Goal: Information Seeking & Learning: Learn about a topic

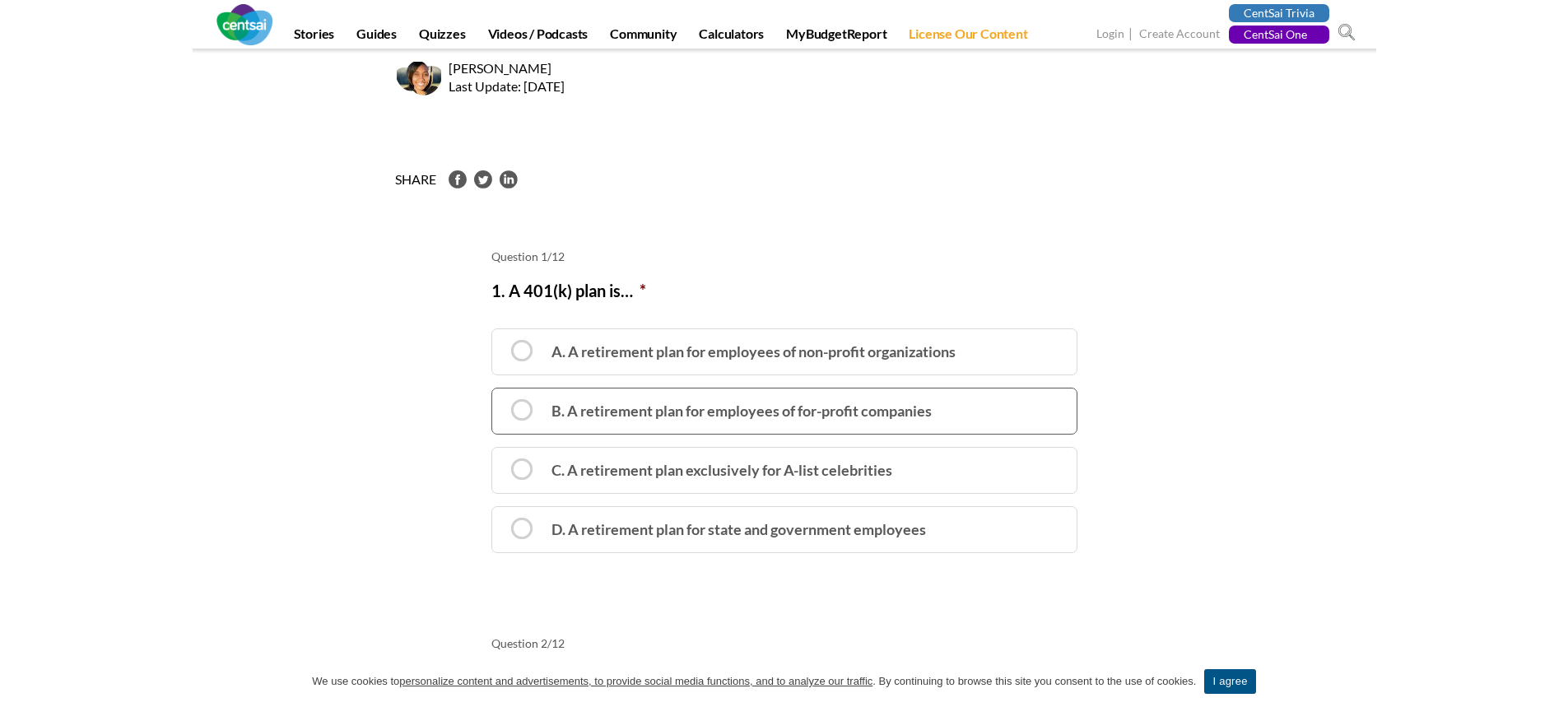
scroll to position [165, 0]
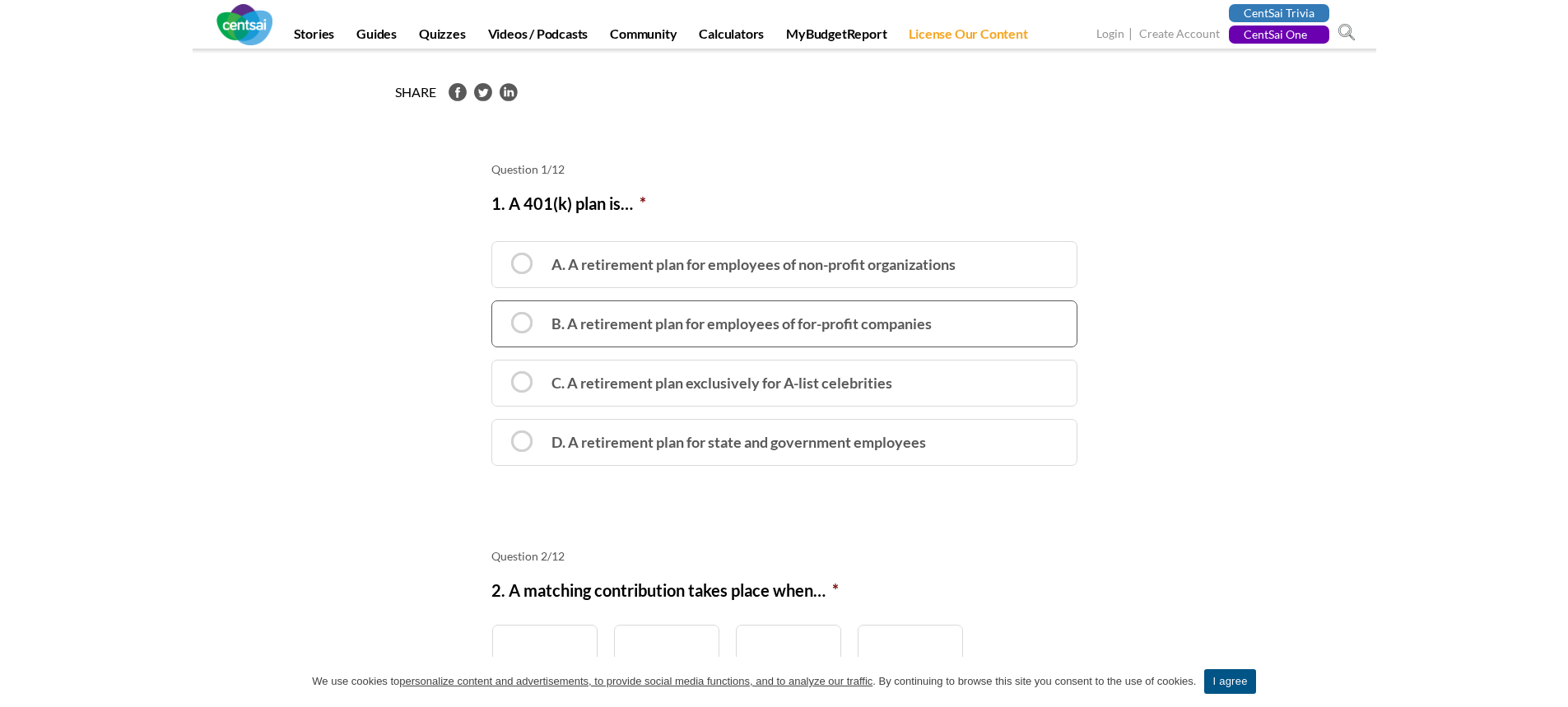
click at [531, 318] on label "B. A retirement plan for employees of for-profit companies" at bounding box center [785, 324] width 586 height 47
click at [503, 316] on input "B. A retirement plan for employees of for-profit companies" at bounding box center [496, 310] width 10 height 10
radio input "true"
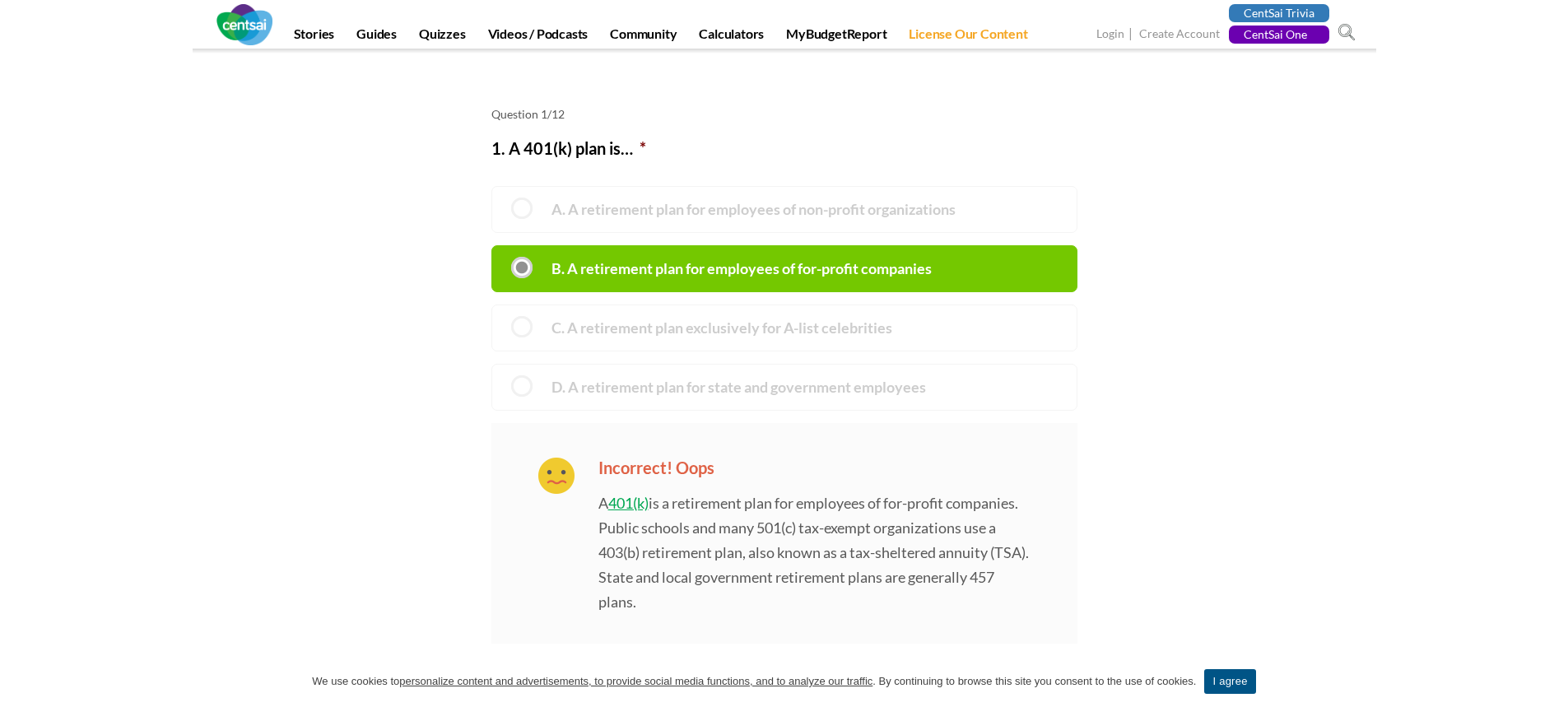
scroll to position [247, 0]
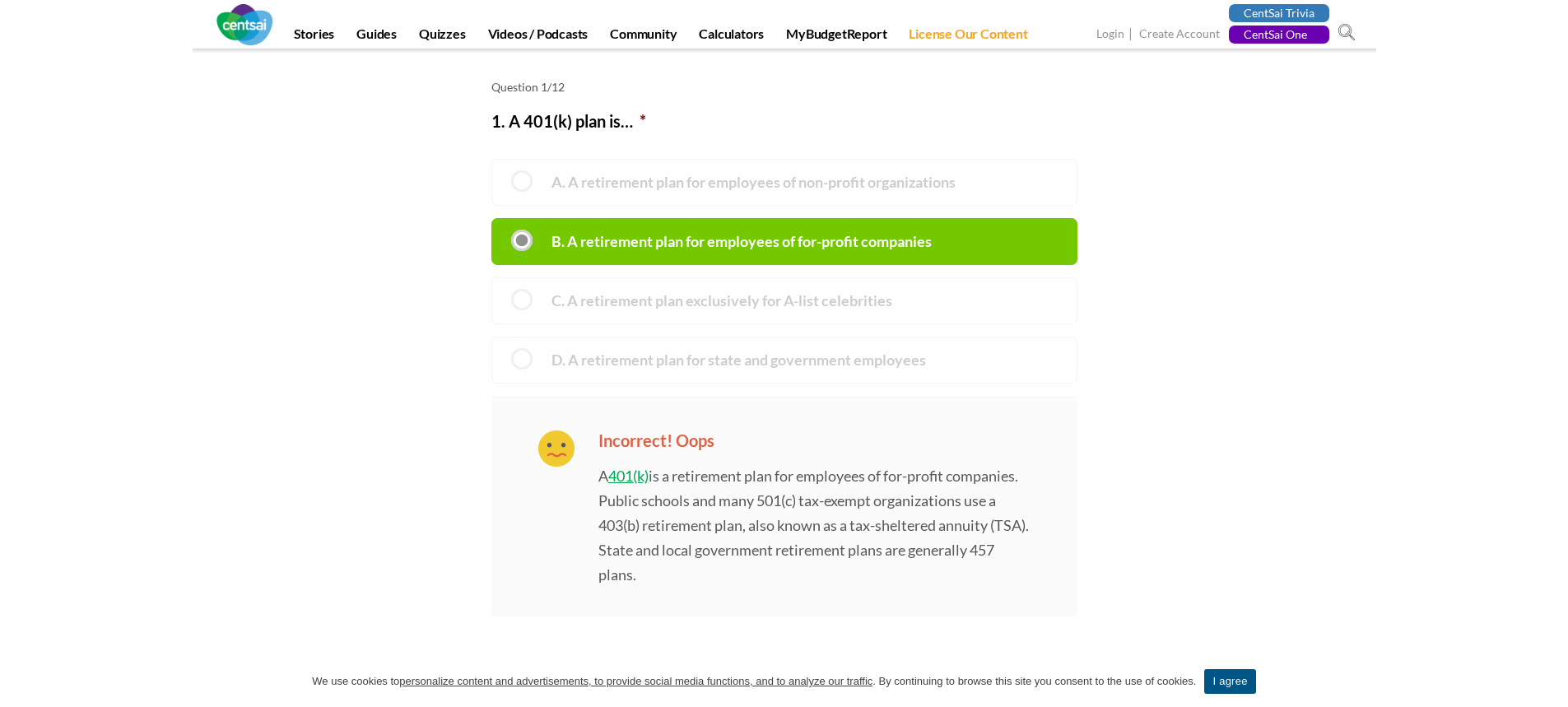
click at [694, 243] on label "B. A retirement plan for employees of for-profit companies" at bounding box center [785, 242] width 586 height 47
click at [503, 234] on input "B. A retirement plan for employees of for-profit companies" at bounding box center [496, 228] width 10 height 10
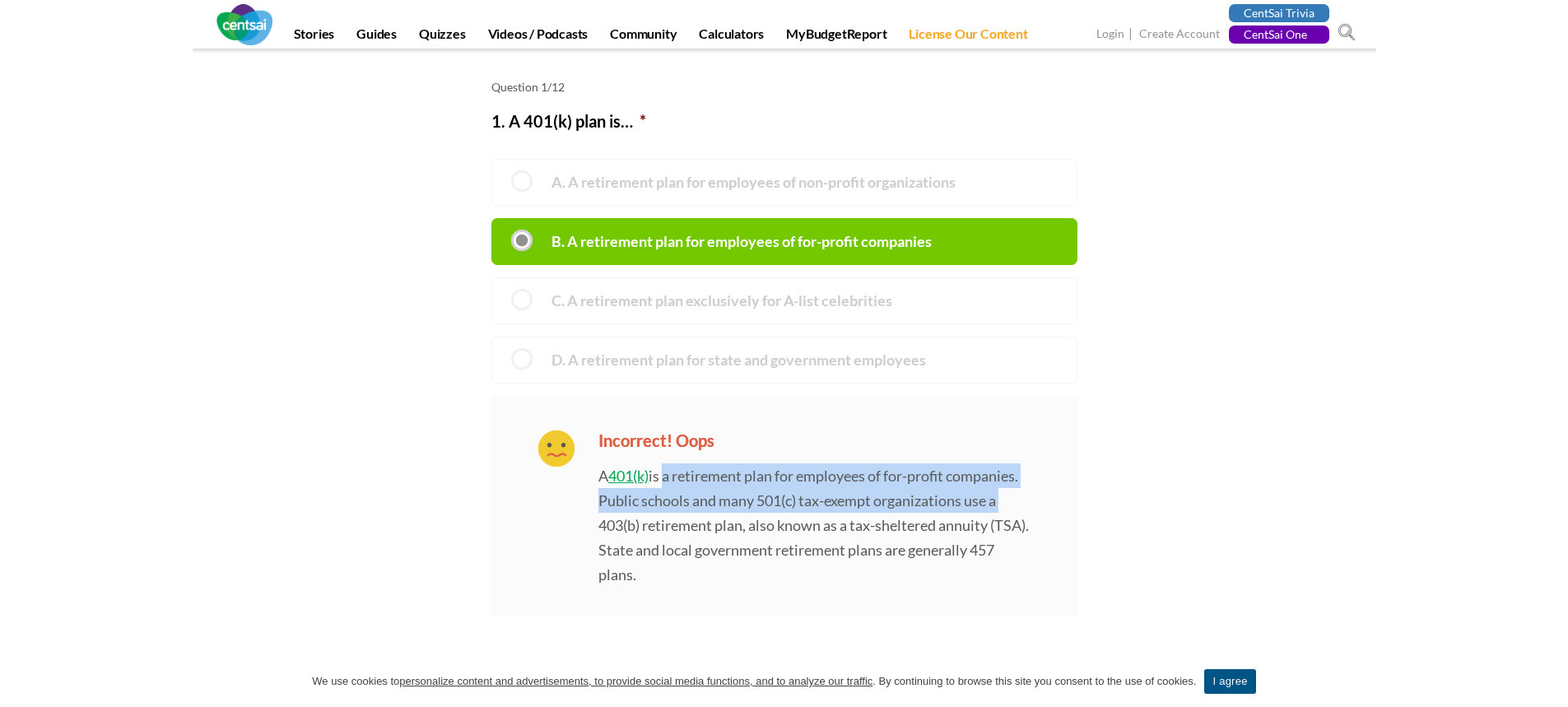
drag, startPoint x: 663, startPoint y: 474, endPoint x: 1044, endPoint y: 493, distance: 381.5
click at [1044, 493] on div "Incorrect! Oops Incorrect! Oops A 401(k) is a retirement plan for employees of …" at bounding box center [785, 506] width 586 height 220
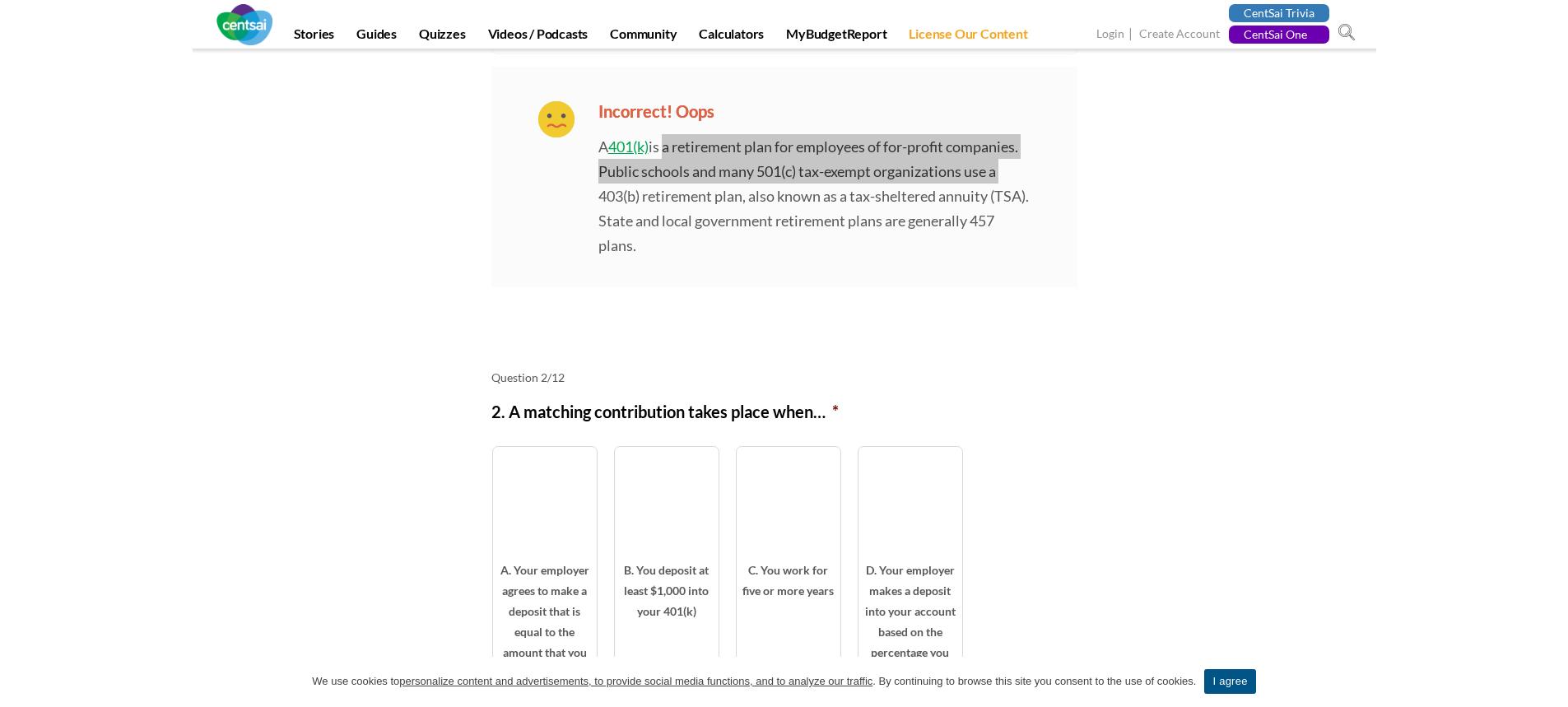
scroll to position [741, 0]
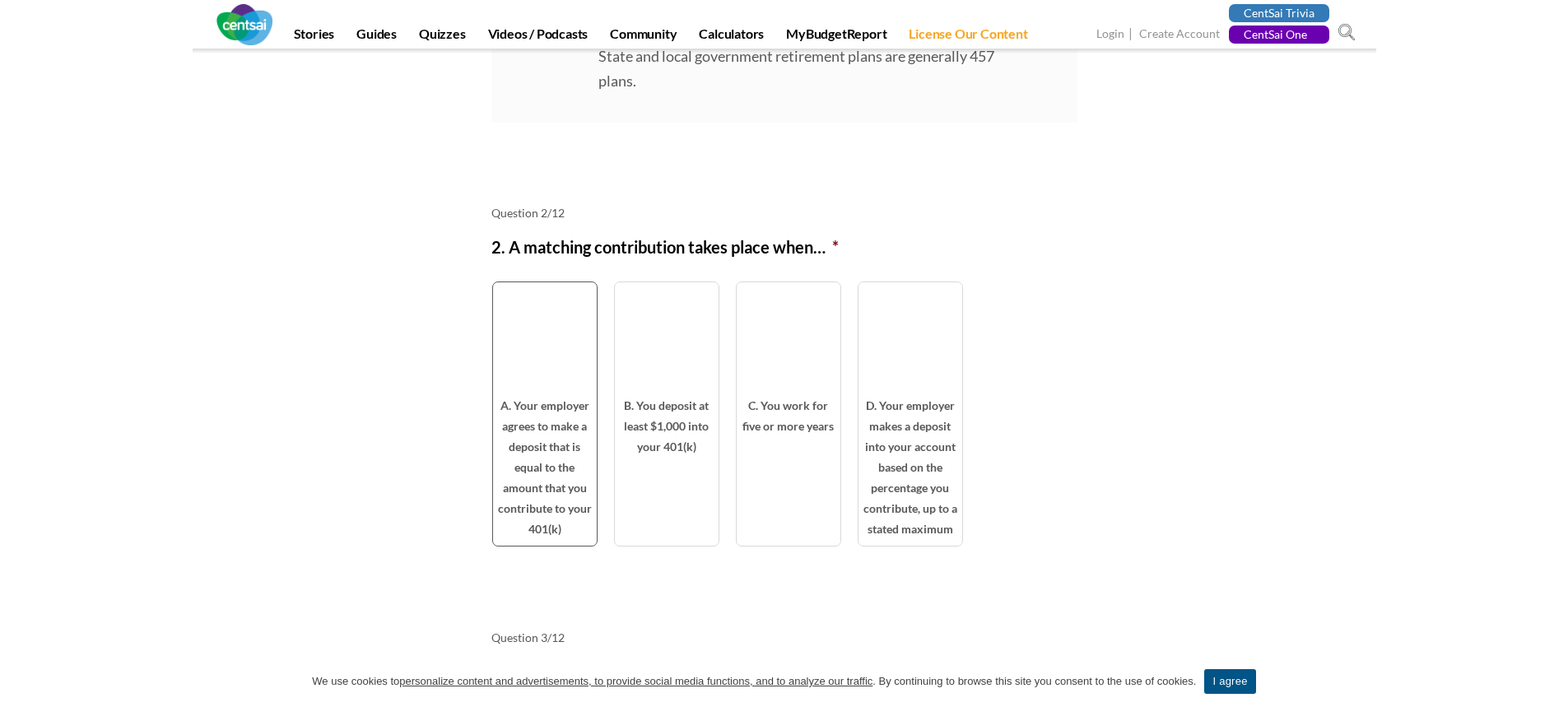
click at [535, 462] on span "A. Your employer agrees to make a deposit that is equal to the amount that you …" at bounding box center [544, 470] width 104 height 151
radio input "true"
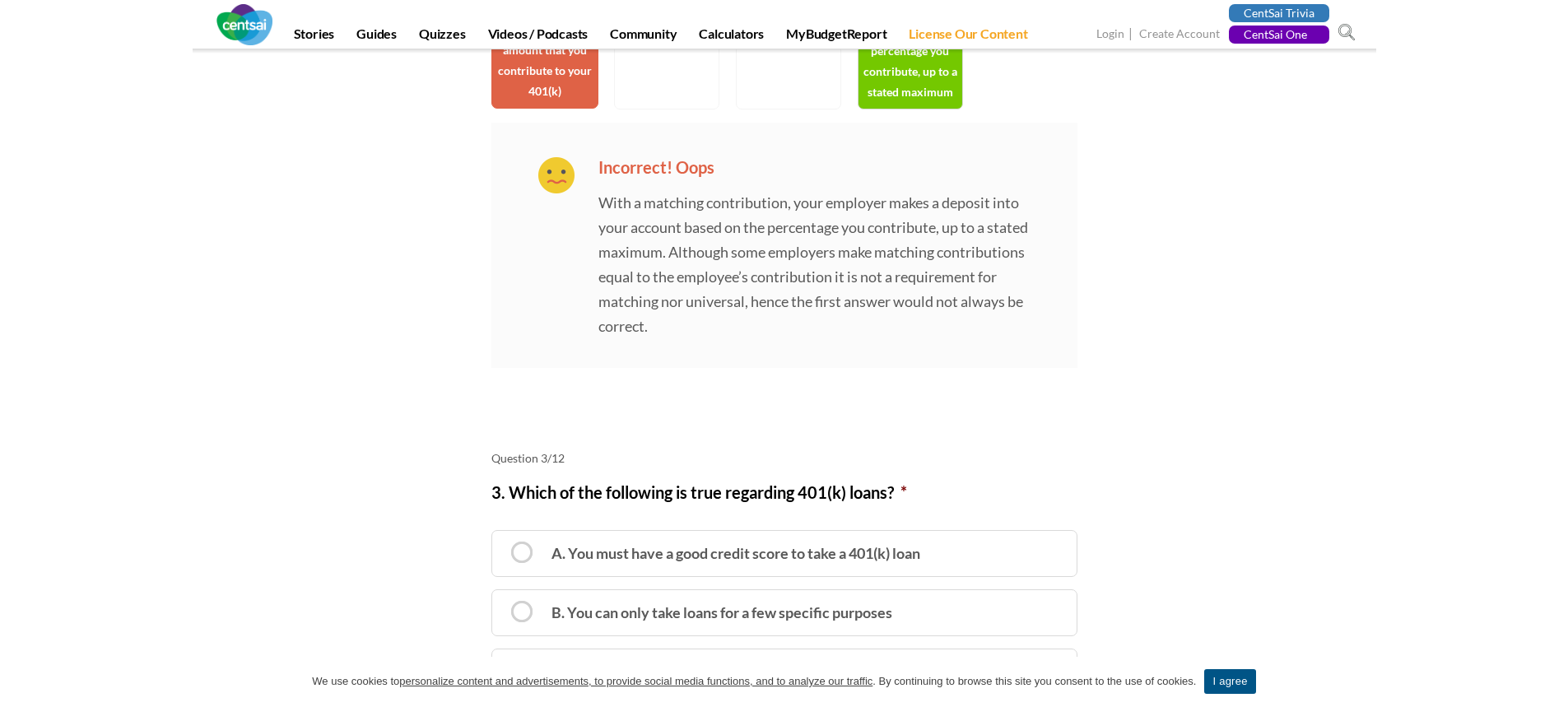
scroll to position [1480, 0]
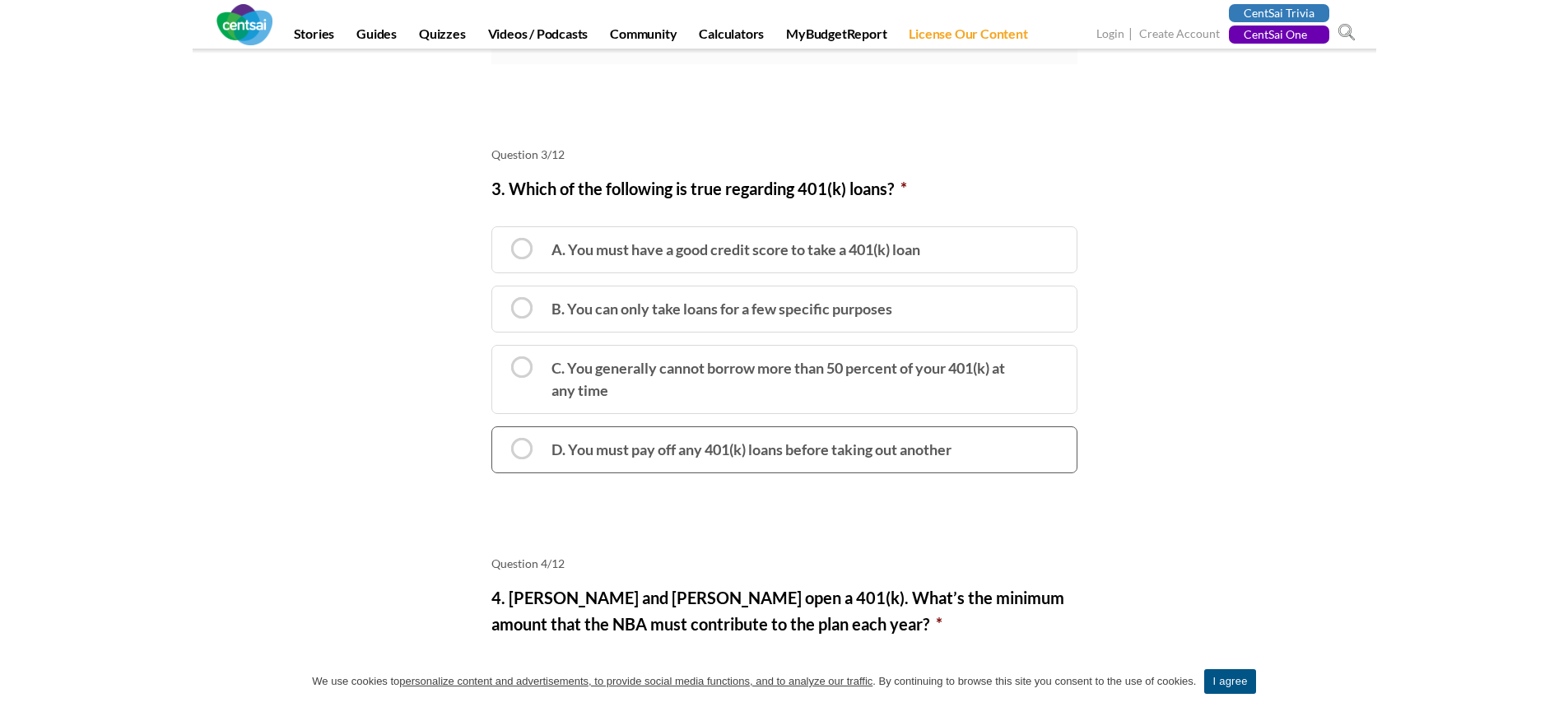
click at [617, 454] on label "D. You must pay off any 401(k) loans before taking out another" at bounding box center [785, 449] width 586 height 47
click at [503, 442] on input "D. You must pay off any 401(k) loans before taking out another" at bounding box center [496, 435] width 10 height 10
radio input "true"
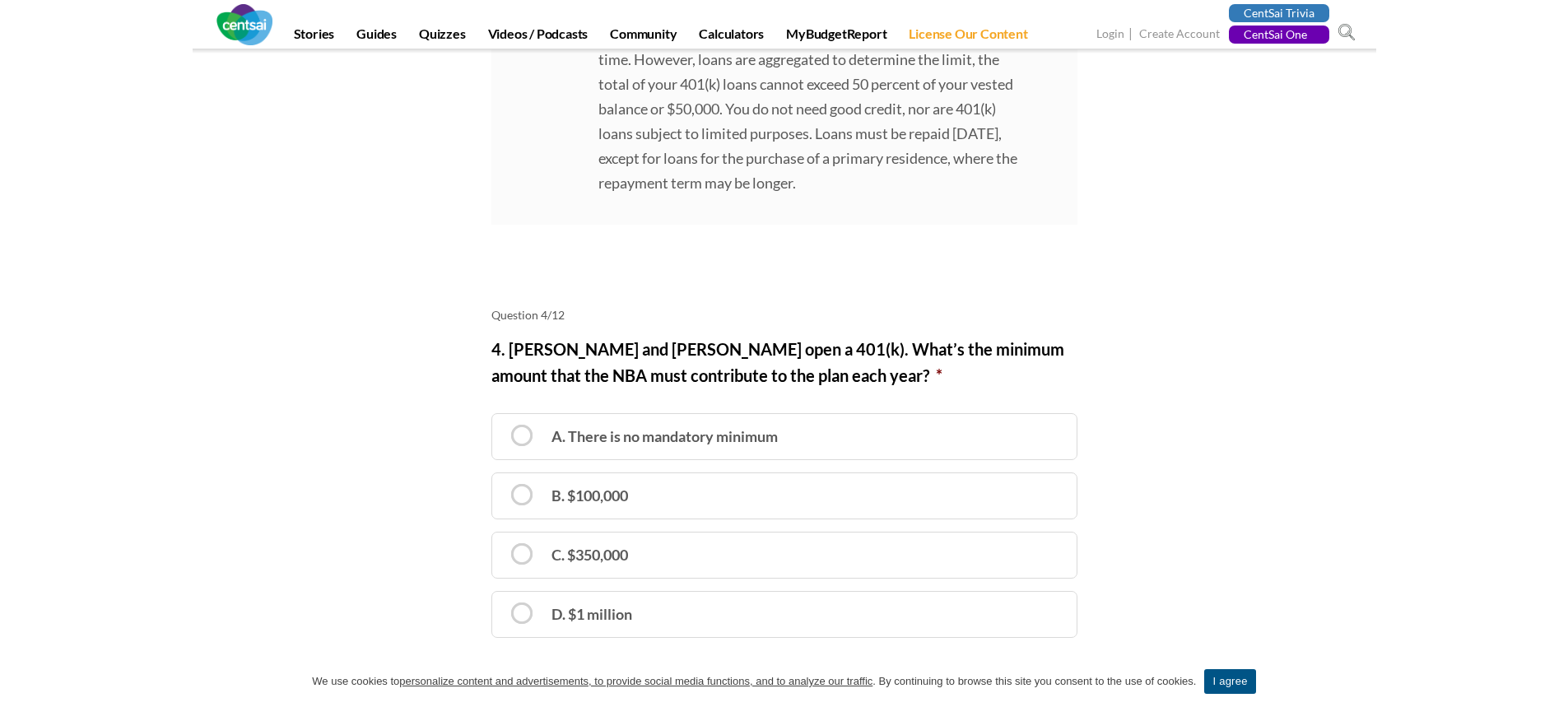
scroll to position [2139, 0]
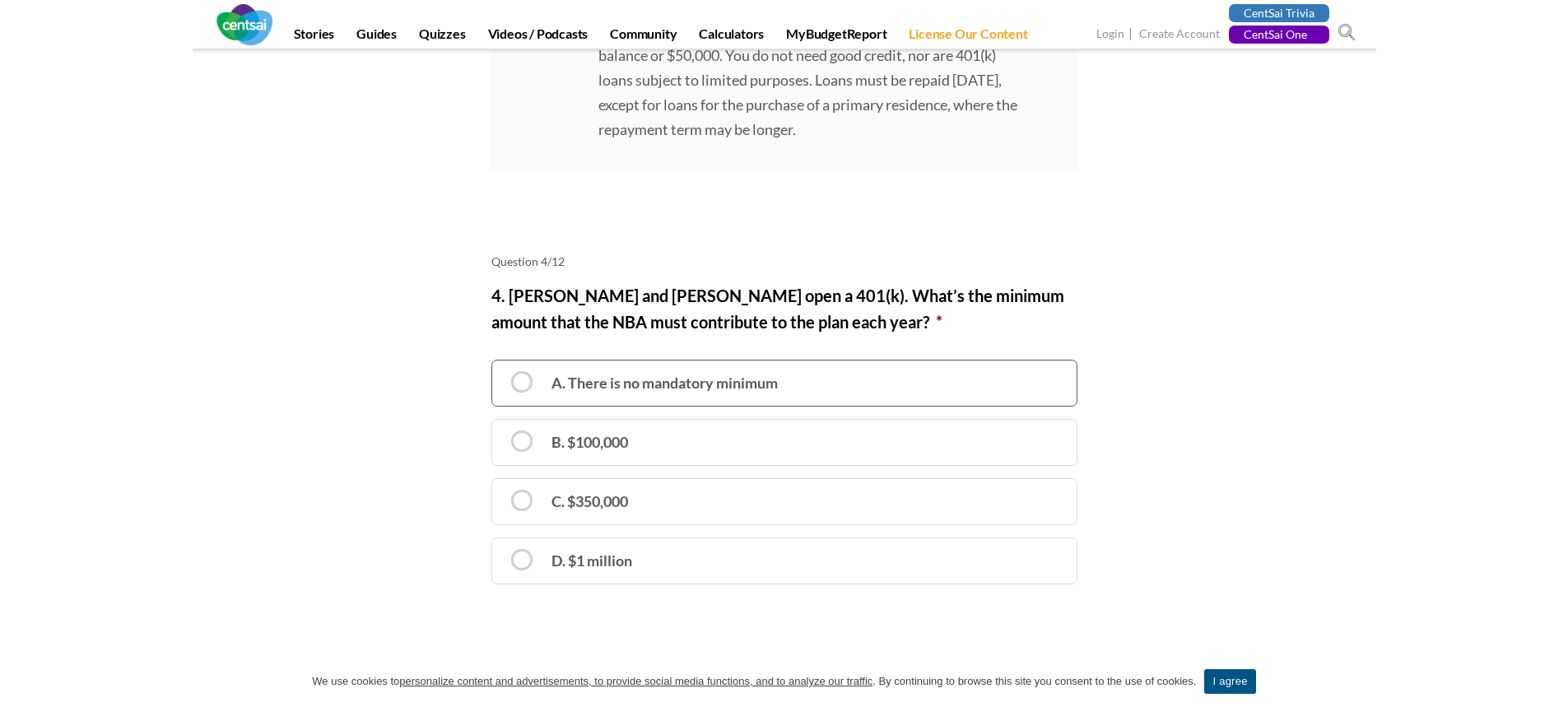
click at [651, 390] on label "A. There is no mandatory minimum" at bounding box center [785, 383] width 586 height 47
click at [503, 376] on input "A. There is no mandatory minimum" at bounding box center [496, 369] width 10 height 10
radio input "true"
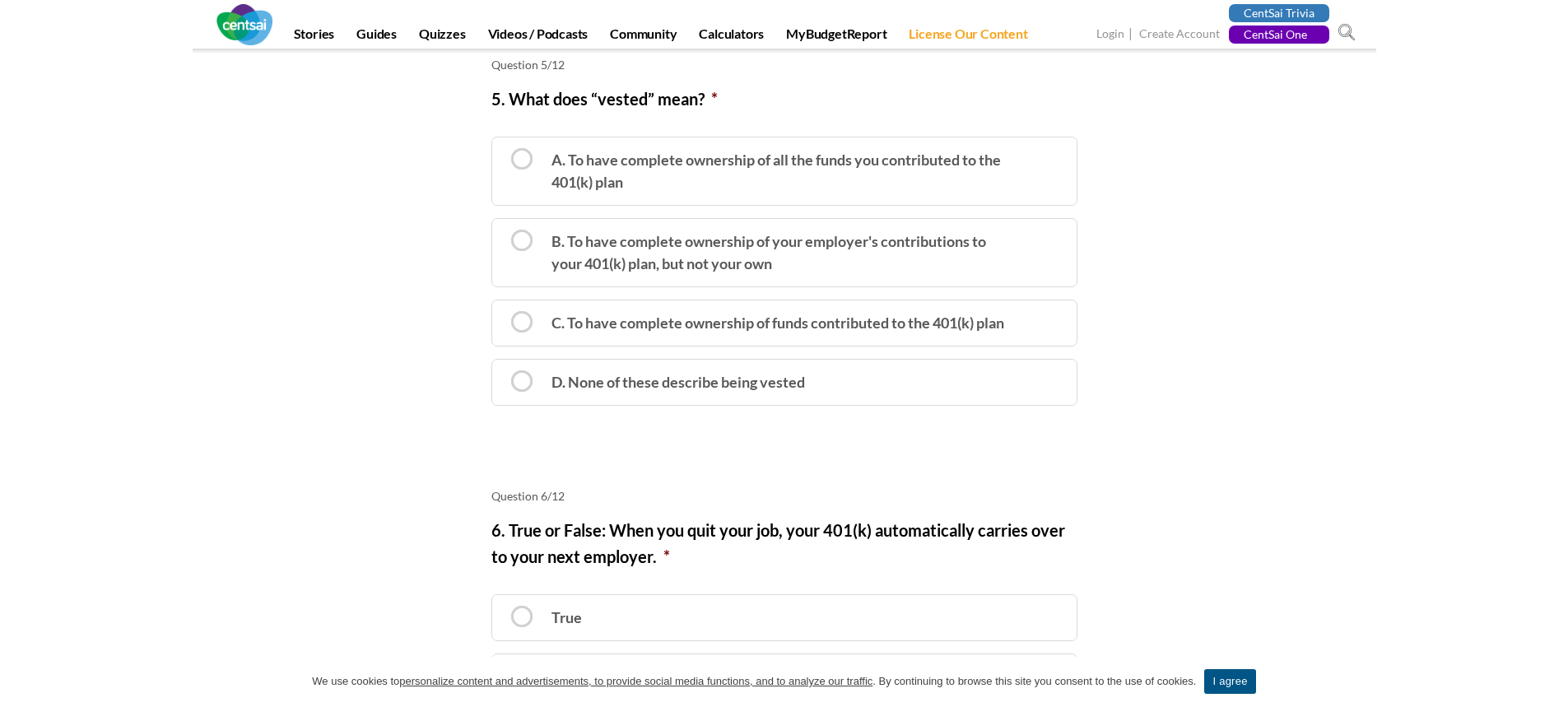
scroll to position [2962, 0]
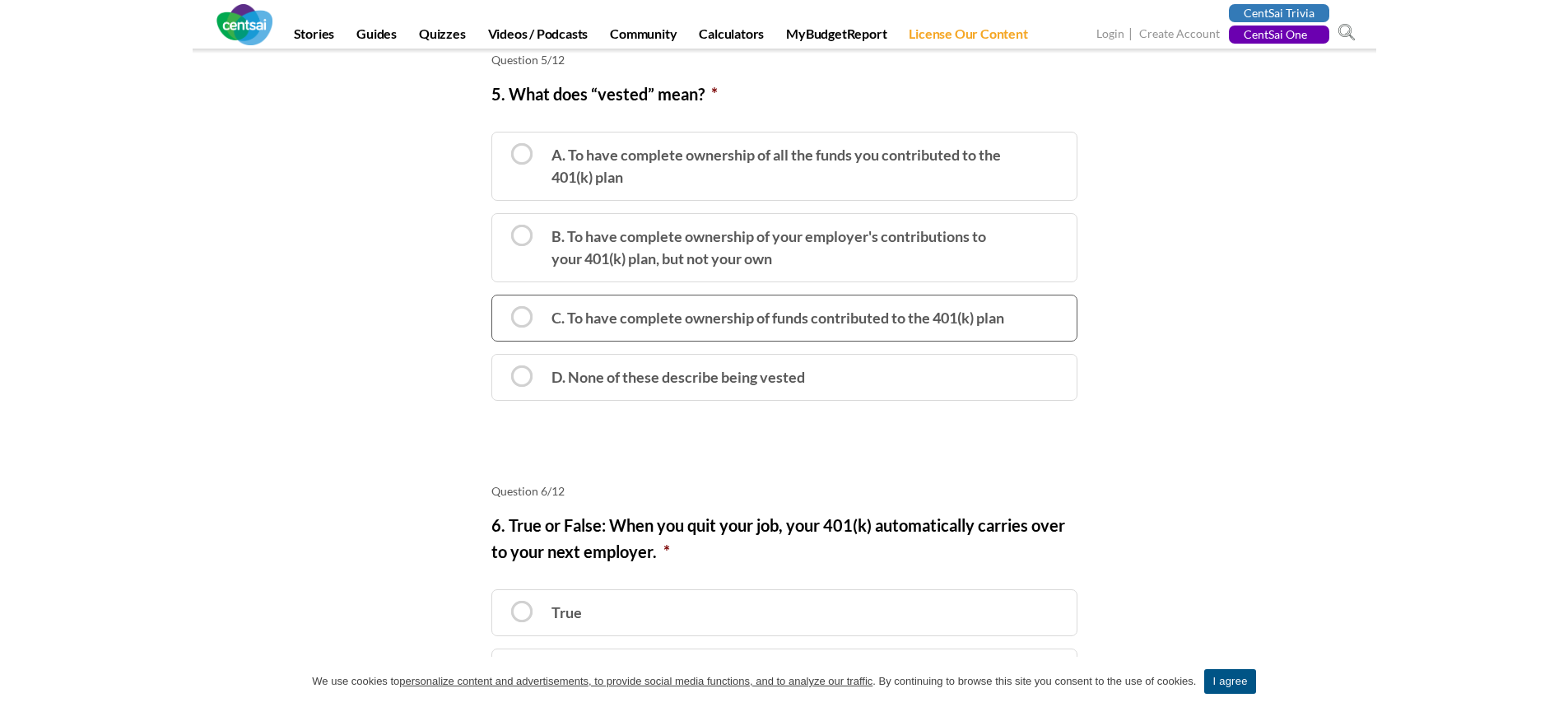
click at [597, 318] on label "C. To have complete ownership of funds contributed to the 401(k) plan" at bounding box center [785, 318] width 586 height 47
click at [503, 310] on input "C. To have complete ownership of funds contributed to the 401(k) plan" at bounding box center [496, 304] width 10 height 10
radio input "true"
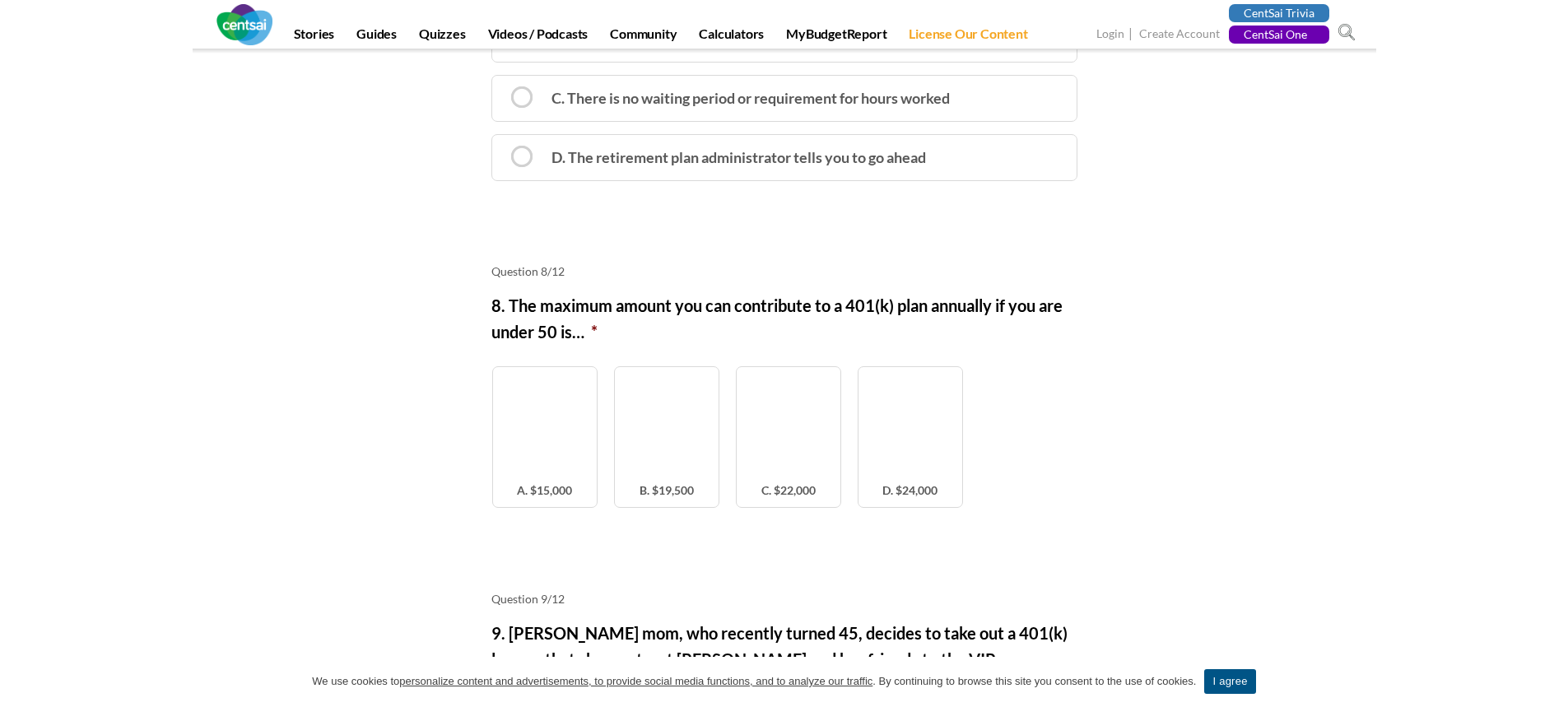
scroll to position [3866, 0]
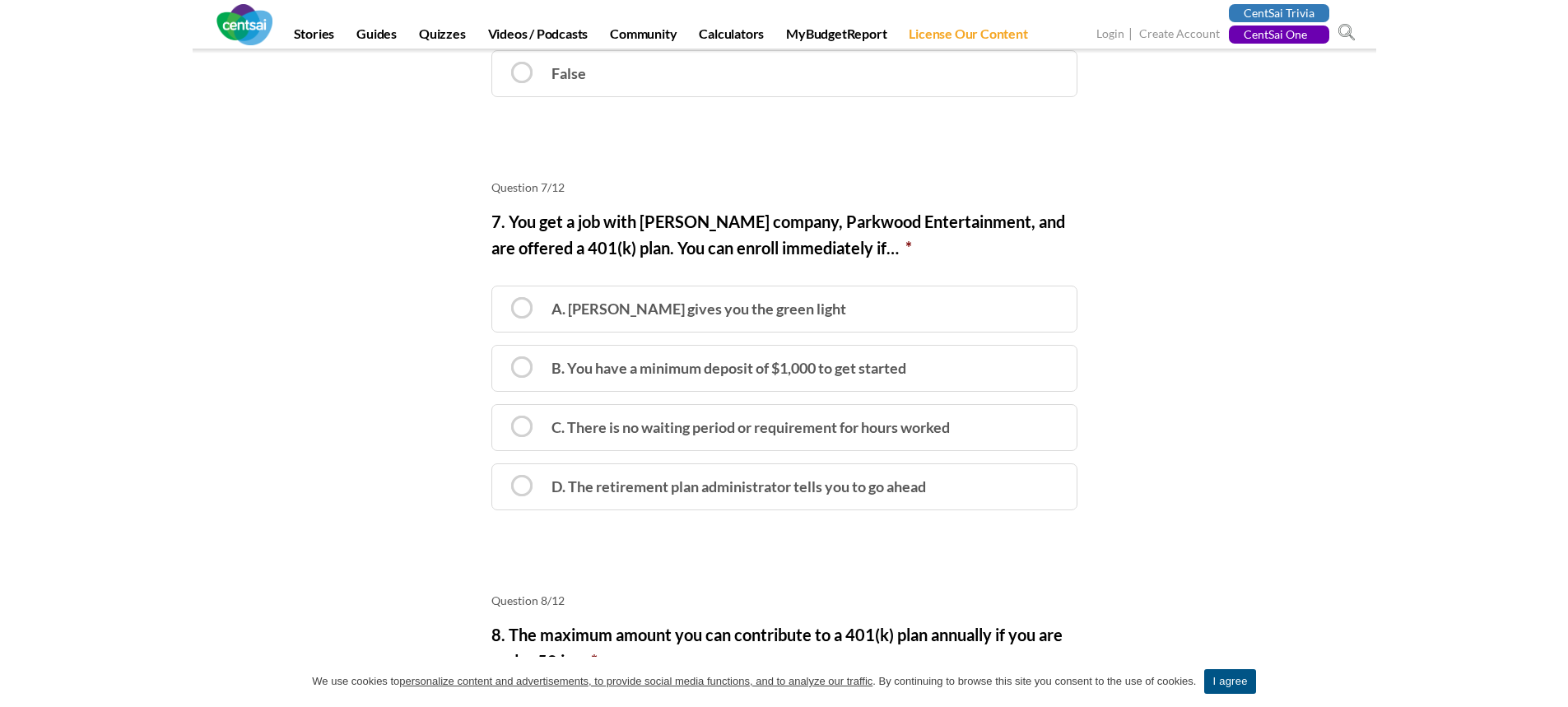
click at [753, 218] on label "7. You get a job with Beyoncé's company, Parkwood Entertainment, and are offere…" at bounding box center [785, 234] width 586 height 52
click at [898, 226] on label "7. You get a job with Beyoncé's company, Parkwood Entertainment, and are offere…" at bounding box center [785, 234] width 586 height 52
click at [984, 224] on label "7. You get a job with Beyoncé's company, Parkwood Entertainment, and are offere…" at bounding box center [785, 234] width 586 height 52
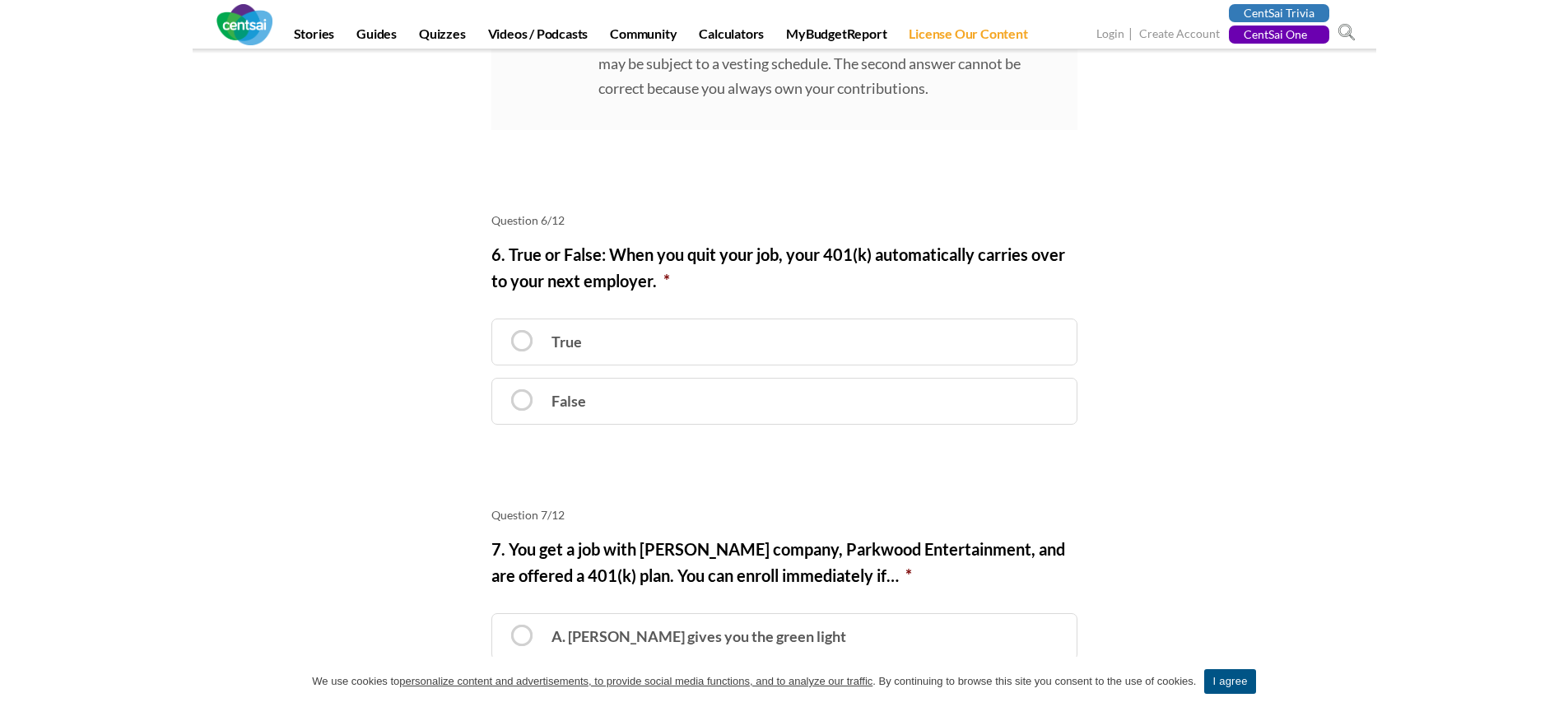
scroll to position [3538, 0]
click at [525, 409] on label "False" at bounding box center [785, 403] width 586 height 47
click at [503, 395] on input "False" at bounding box center [496, 389] width 10 height 10
radio input "true"
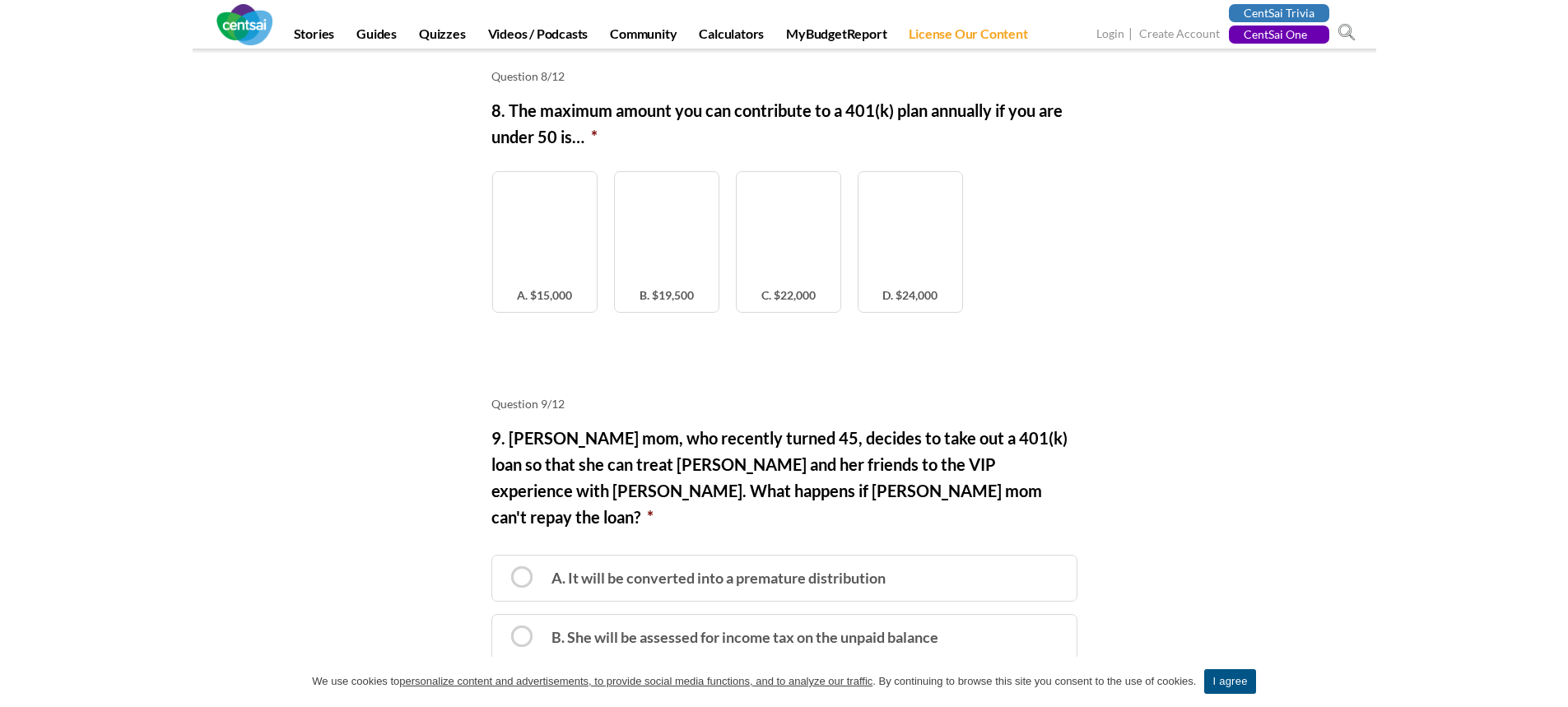
scroll to position [4854, 0]
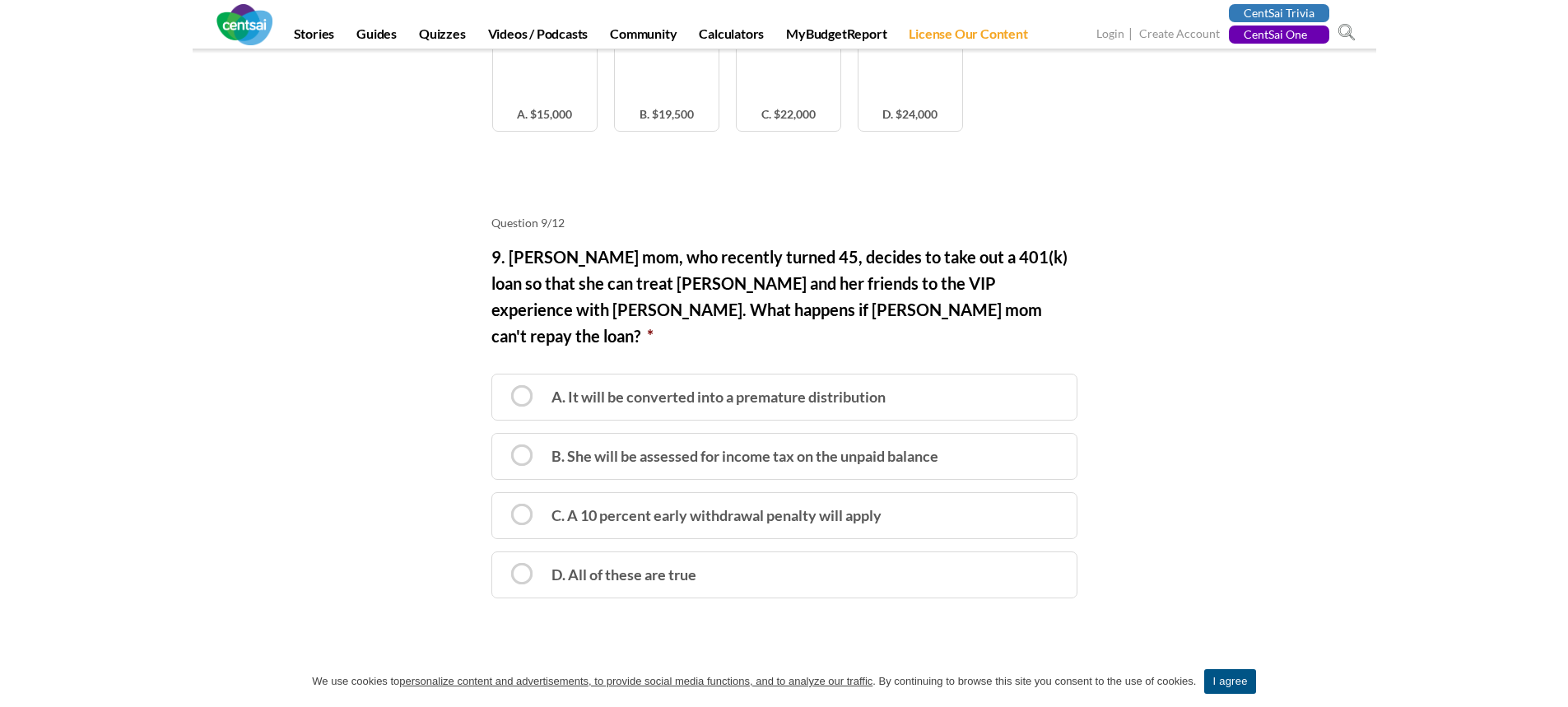
click at [516, 254] on label "9. Stacy's mom, who recently turned 45, decides to take out a 401(k) loan so th…" at bounding box center [785, 296] width 586 height 105
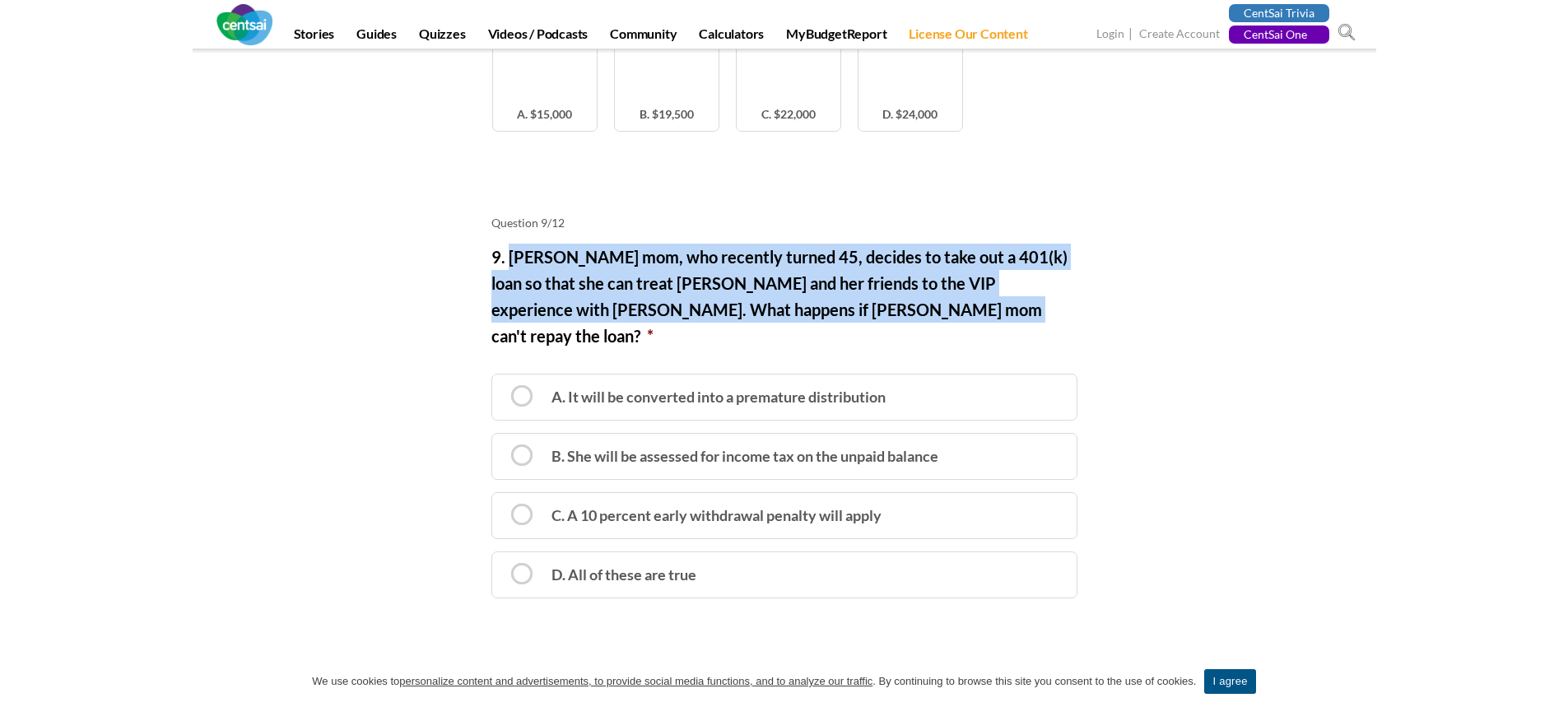
drag, startPoint x: 510, startPoint y: 257, endPoint x: 863, endPoint y: 316, distance: 357.9
click at [863, 316] on label "9. Stacy's mom, who recently turned 45, decides to take out a 401(k) loan so th…" at bounding box center [785, 296] width 586 height 105
copy label "Stacy's mom, who recently turned 45, decides to take out a 401(k) loan so that …"
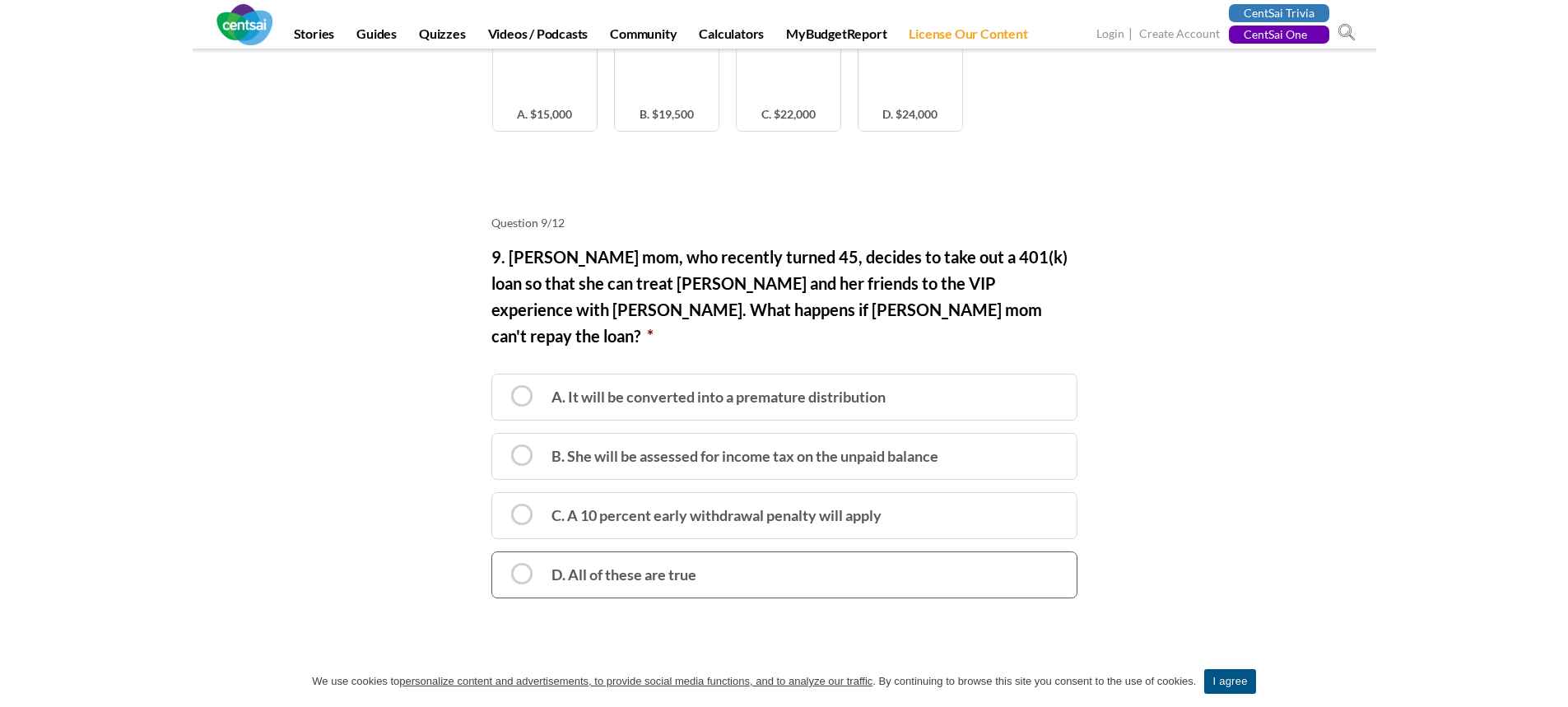
click at [537, 566] on label "D. All of these are true" at bounding box center [785, 575] width 586 height 47
click at [503, 566] on input "D. All of these are true" at bounding box center [496, 561] width 10 height 10
radio input "true"
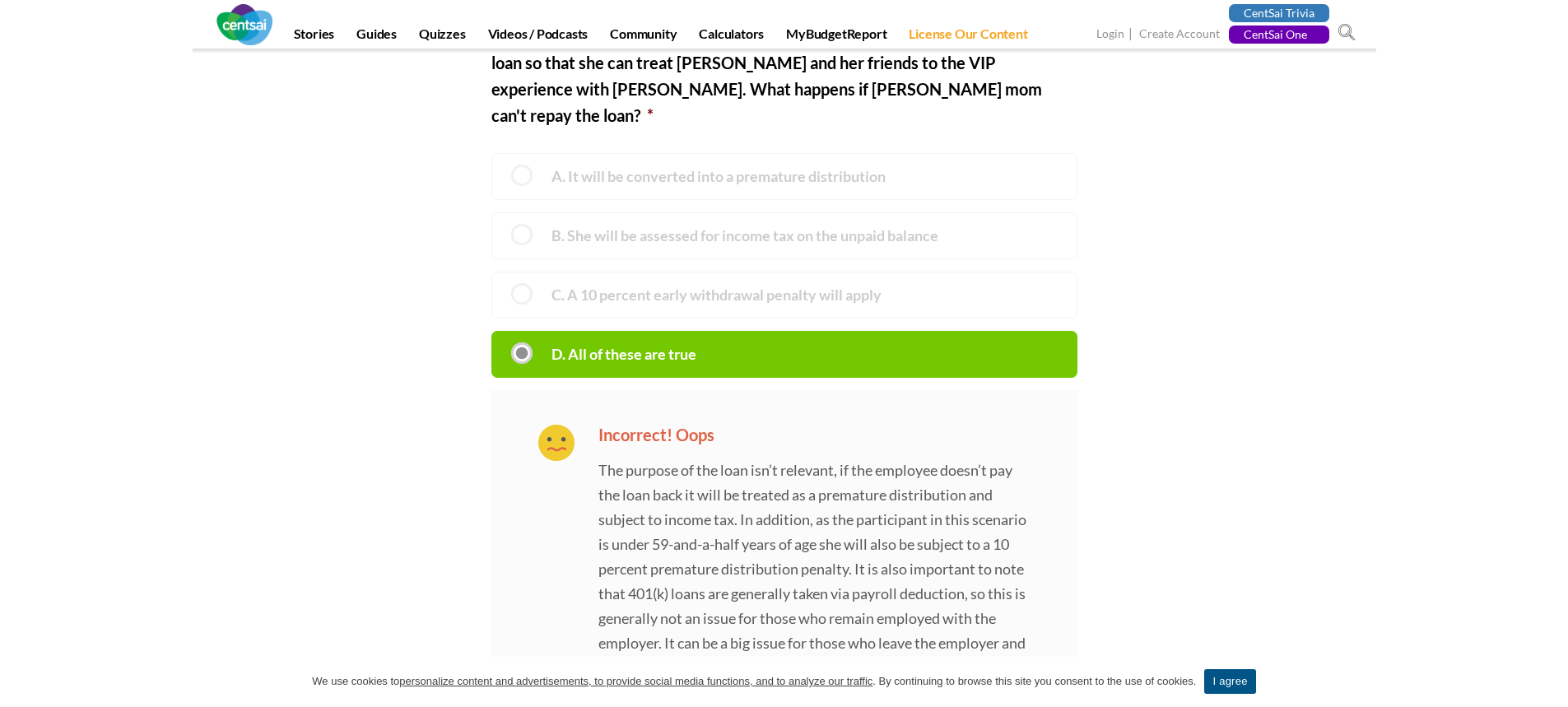
scroll to position [5018, 0]
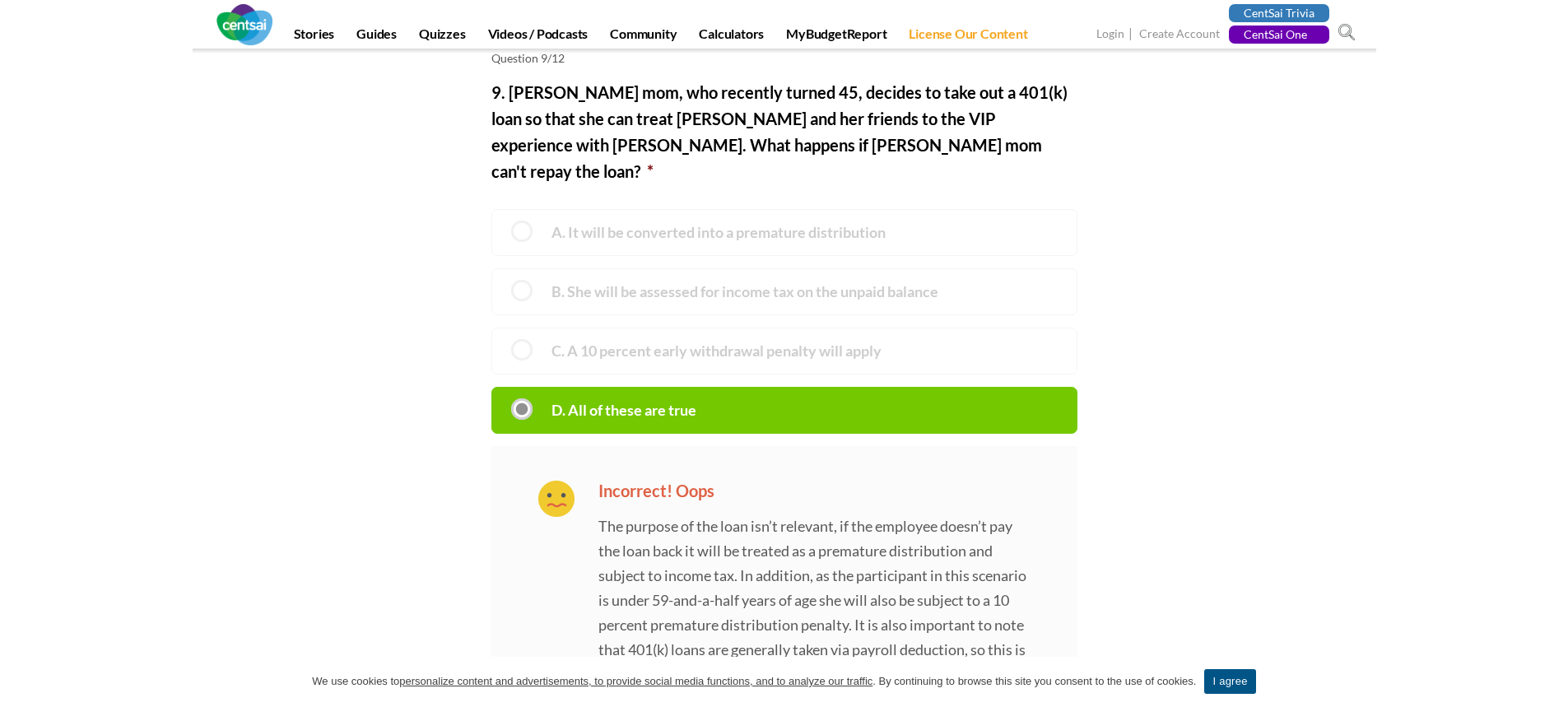
click at [687, 387] on label "D. All of these are true" at bounding box center [785, 410] width 586 height 47
click at [503, 391] on input "D. All of these are true" at bounding box center [496, 396] width 10 height 10
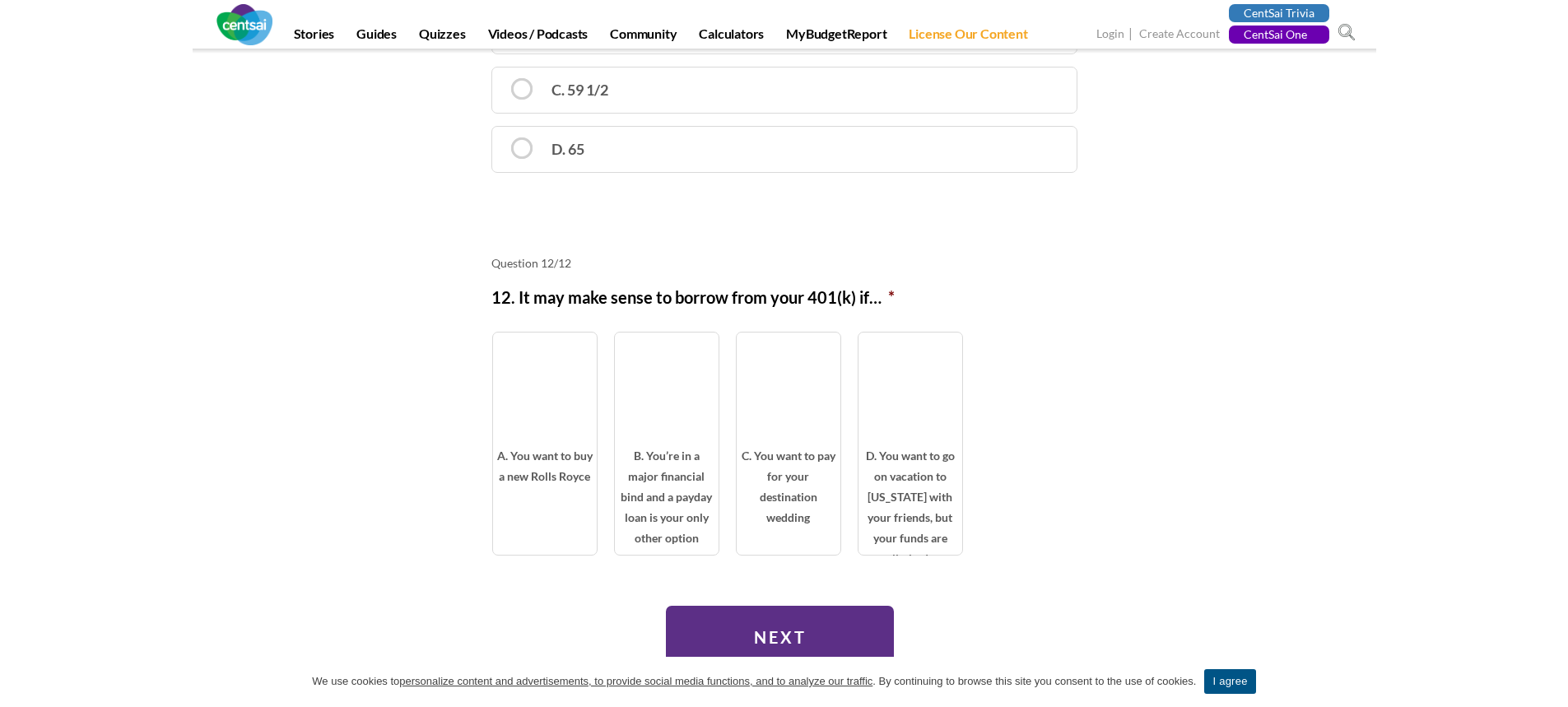
scroll to position [6438, 0]
click at [728, 612] on input "Next" at bounding box center [779, 637] width 228 height 64
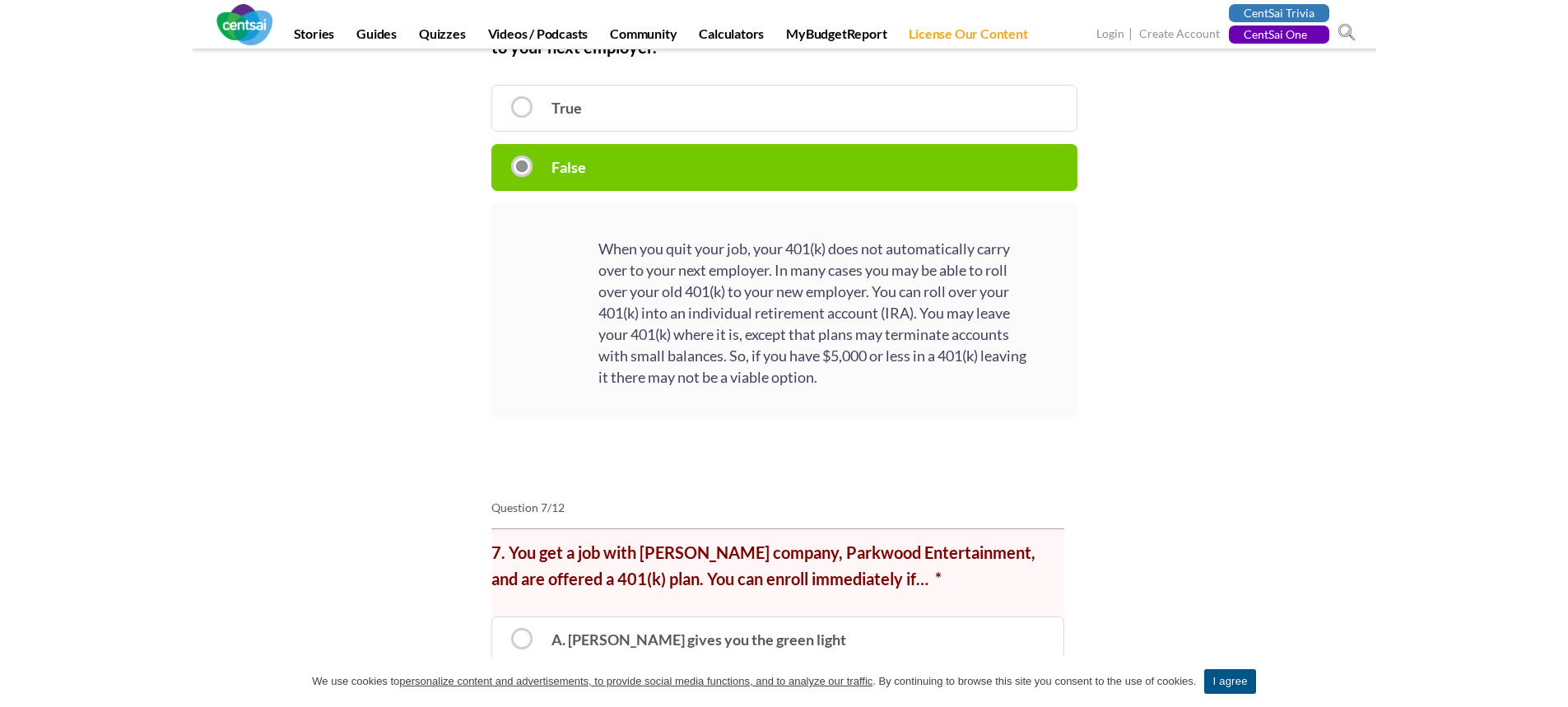
scroll to position [3946, 0]
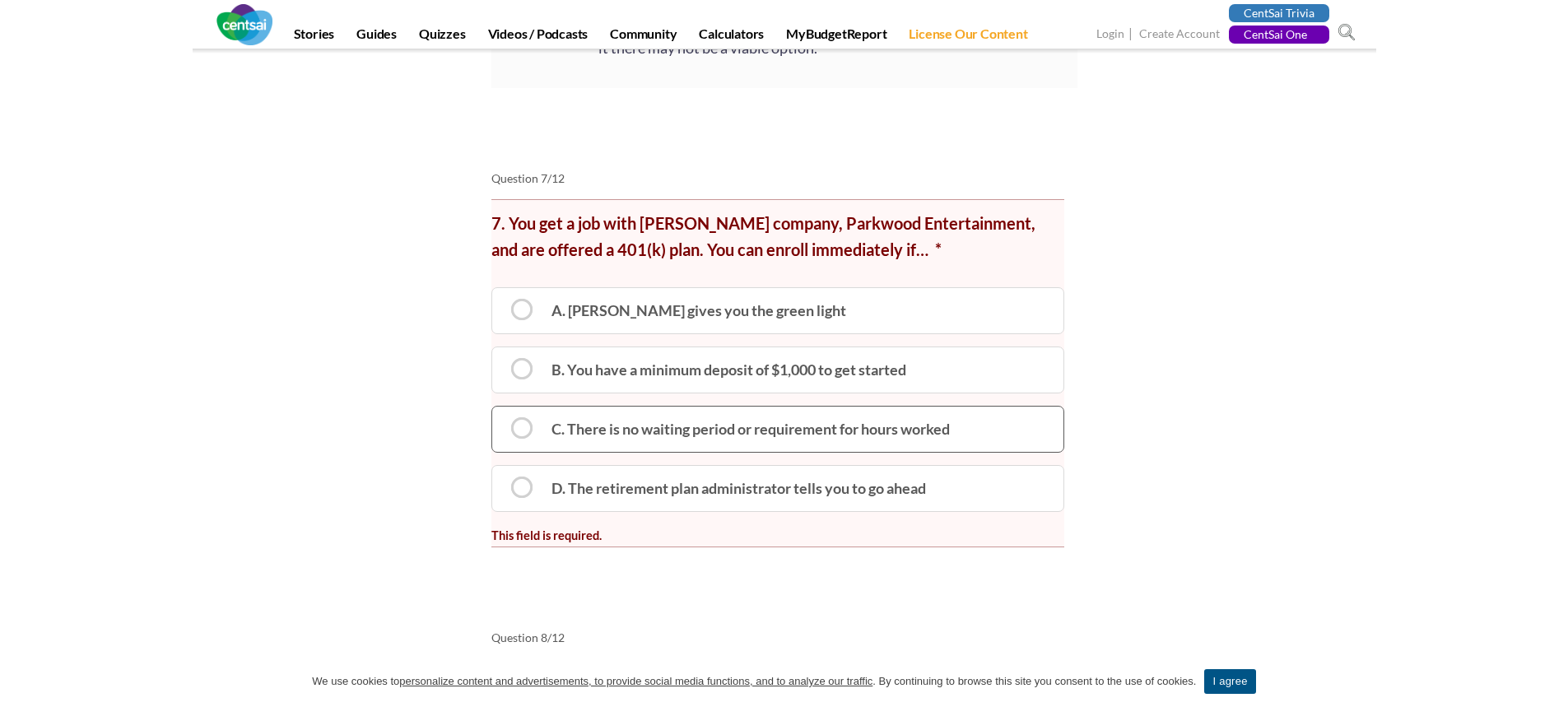
click at [606, 437] on label "C. There is no waiting period or requirement for hours worked" at bounding box center [777, 429] width 572 height 47
click at [503, 421] on input "C. There is no waiting period or requirement for hours worked" at bounding box center [496, 415] width 10 height 10
radio input "true"
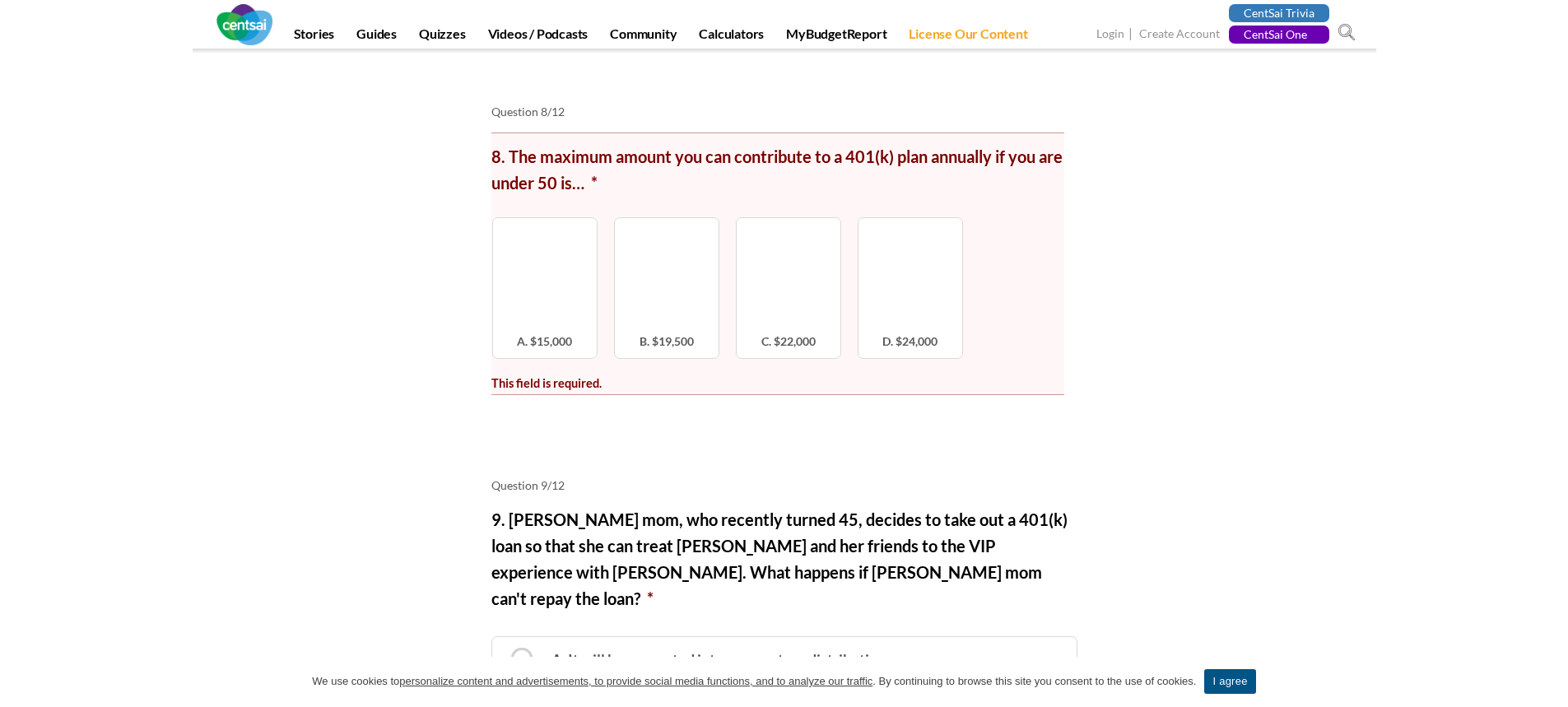
scroll to position [4686, 0]
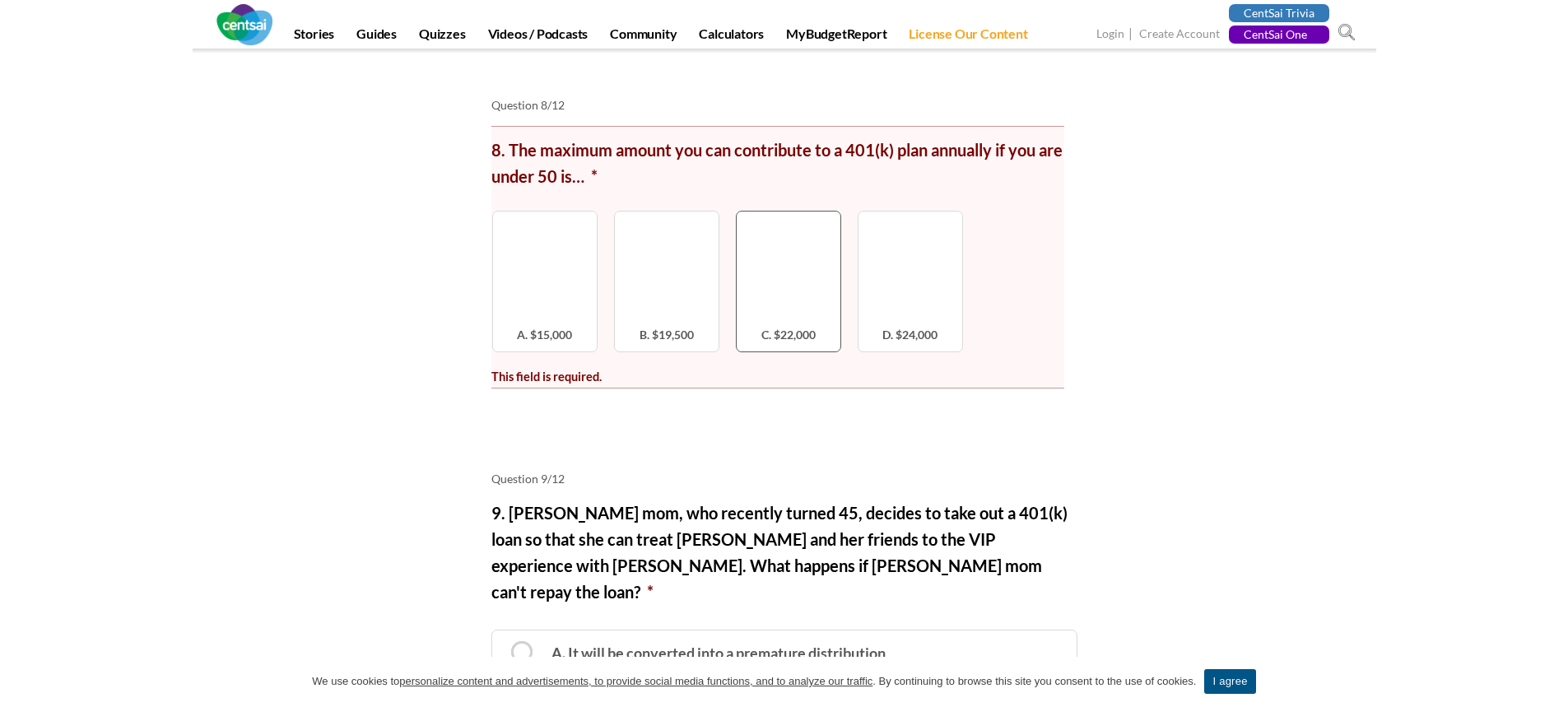
click at [746, 243] on label "C. $22,000" at bounding box center [788, 281] width 105 height 141
radio input "true"
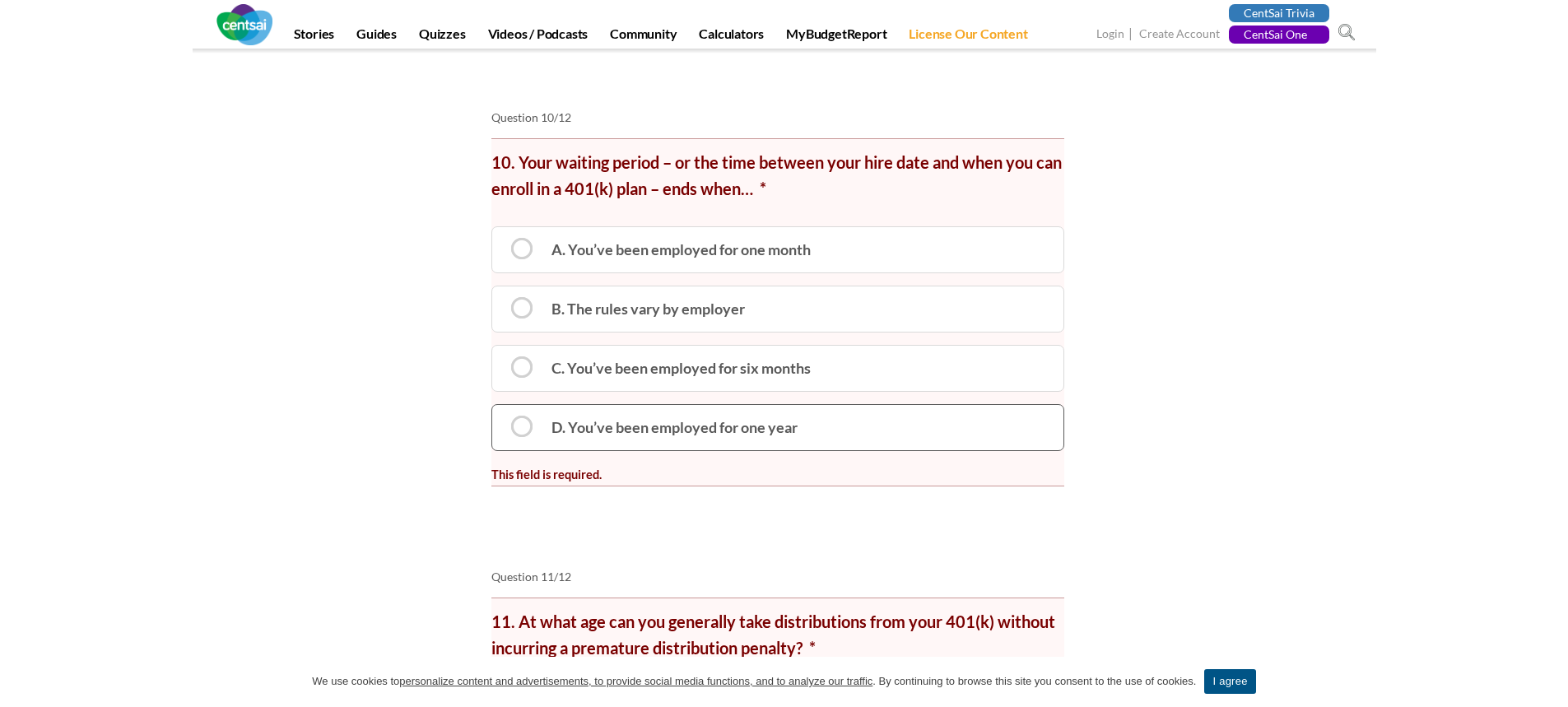
scroll to position [6085, 0]
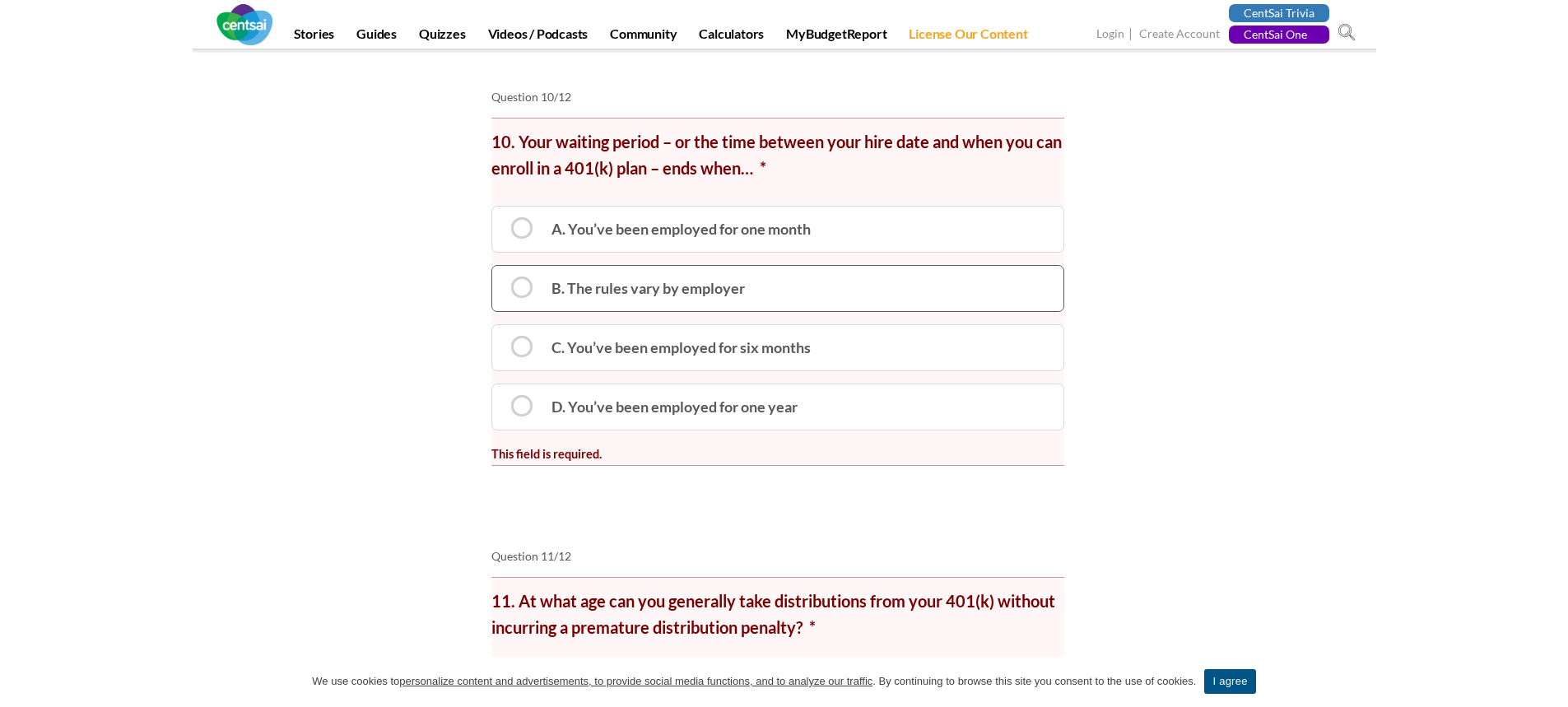
click at [795, 265] on label "B. The rules vary by employer" at bounding box center [777, 288] width 572 height 47
click at [503, 270] on input "B. The rules vary by employer" at bounding box center [496, 274] width 10 height 10
radio input "true"
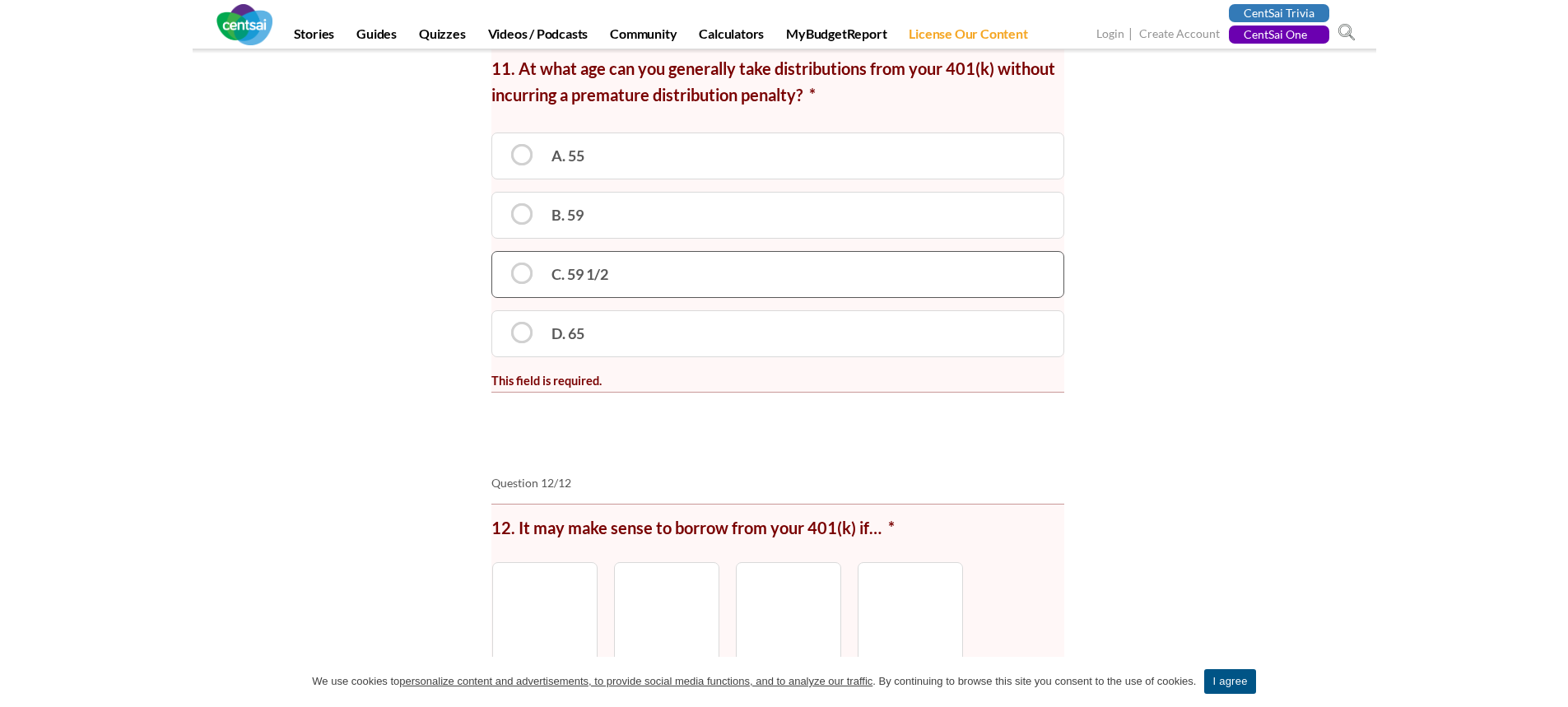
click at [647, 256] on label "C. 59 1/2" at bounding box center [777, 274] width 572 height 47
click at [503, 256] on input "C. 59 1/2" at bounding box center [496, 260] width 10 height 10
radio input "true"
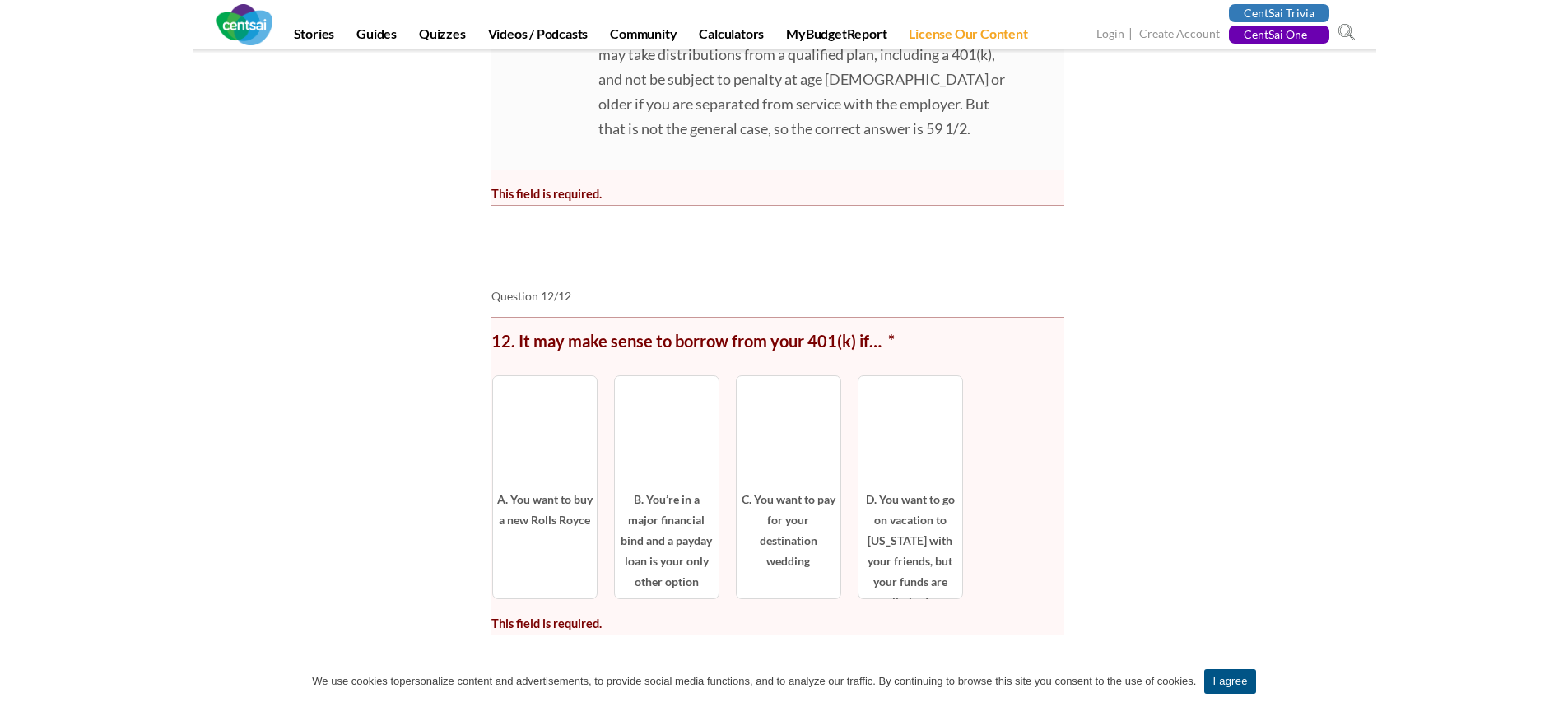
scroll to position [7483, 0]
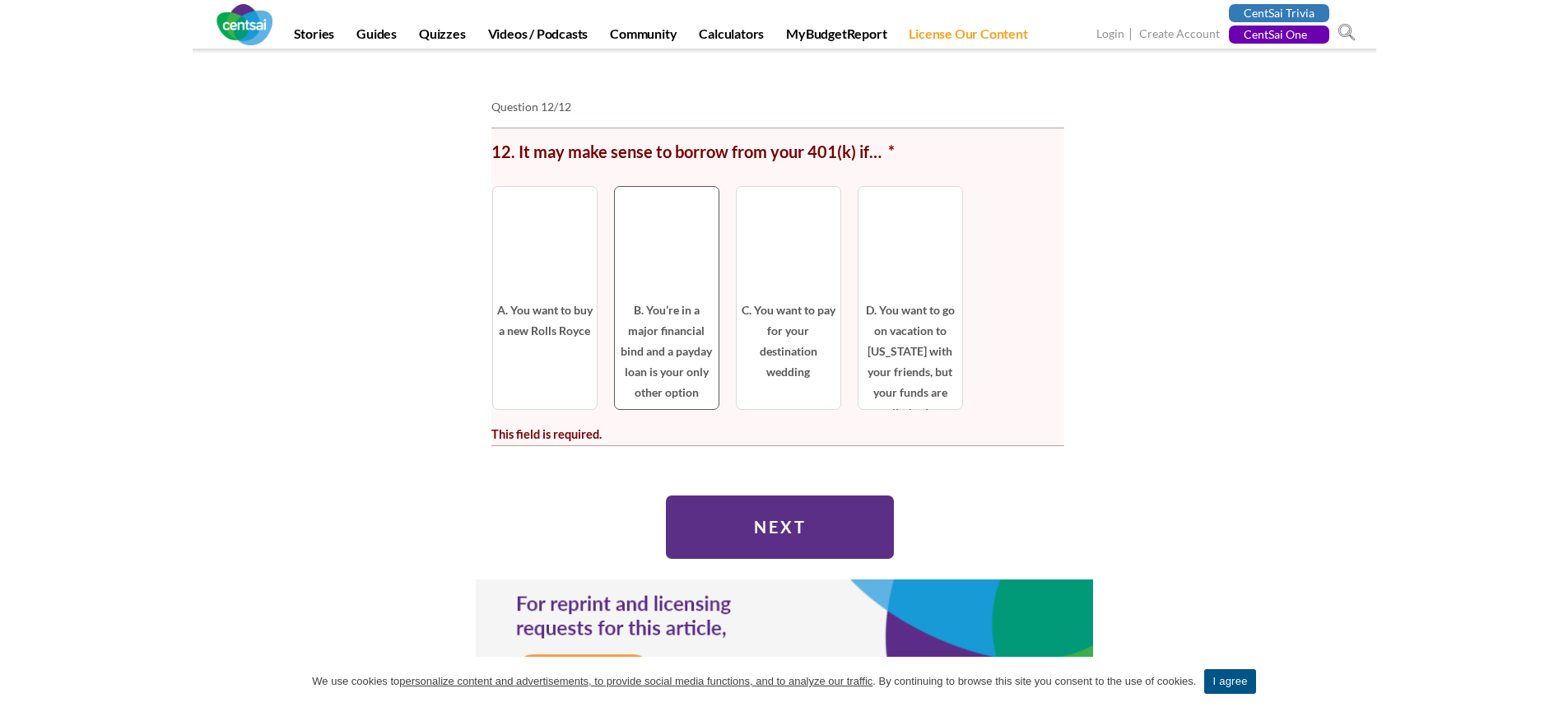
click at [629, 220] on span at bounding box center [666, 252] width 74 height 74
radio input "true"
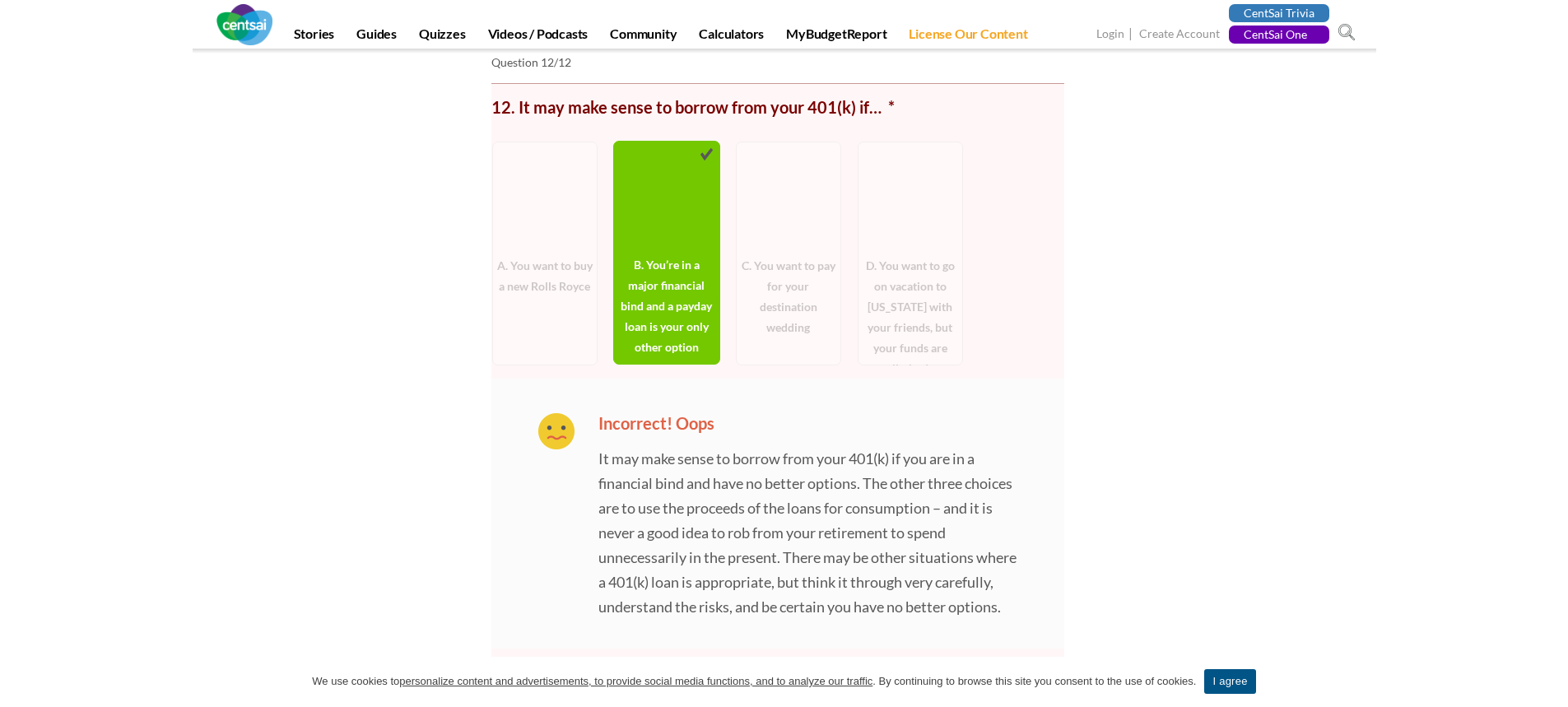
scroll to position [7977, 0]
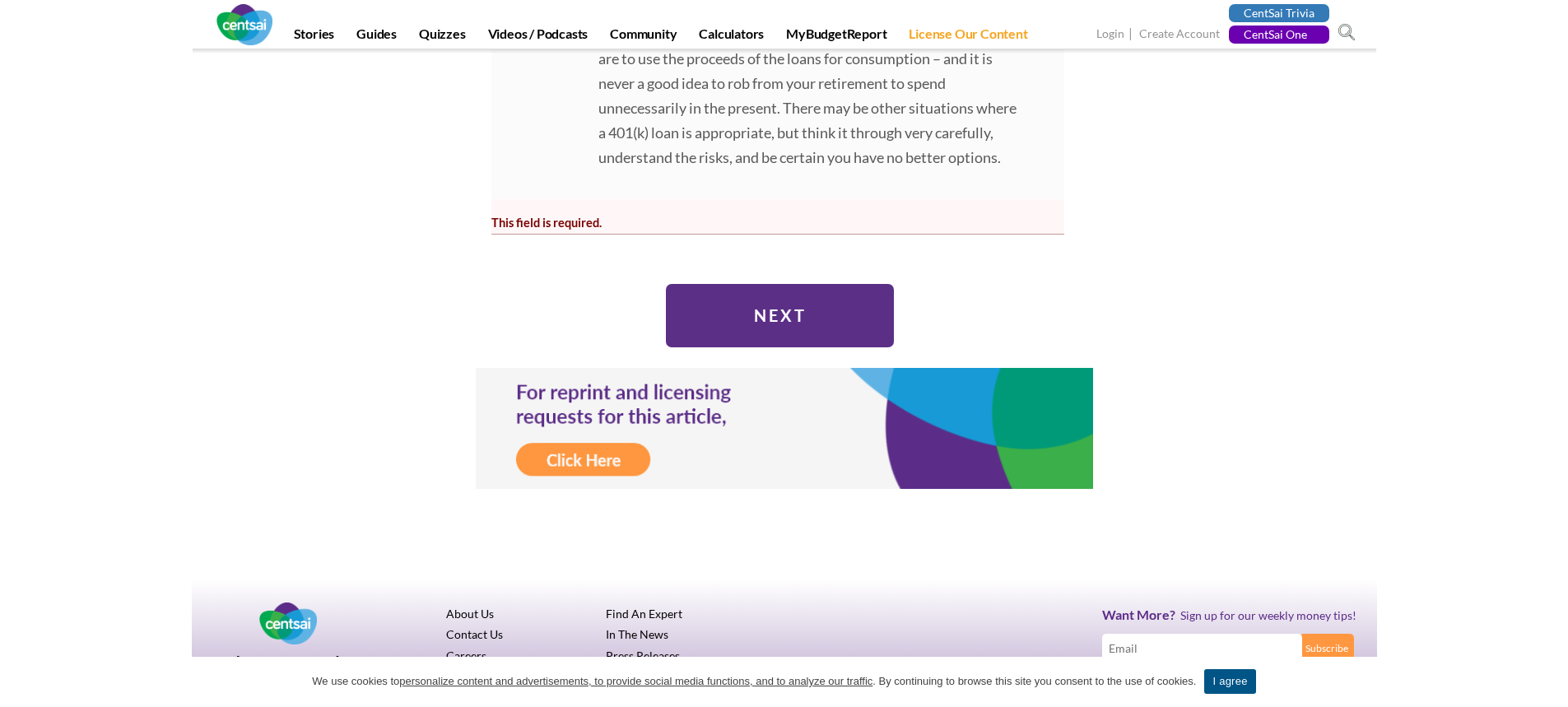
click at [799, 323] on input "Next" at bounding box center [779, 316] width 228 height 64
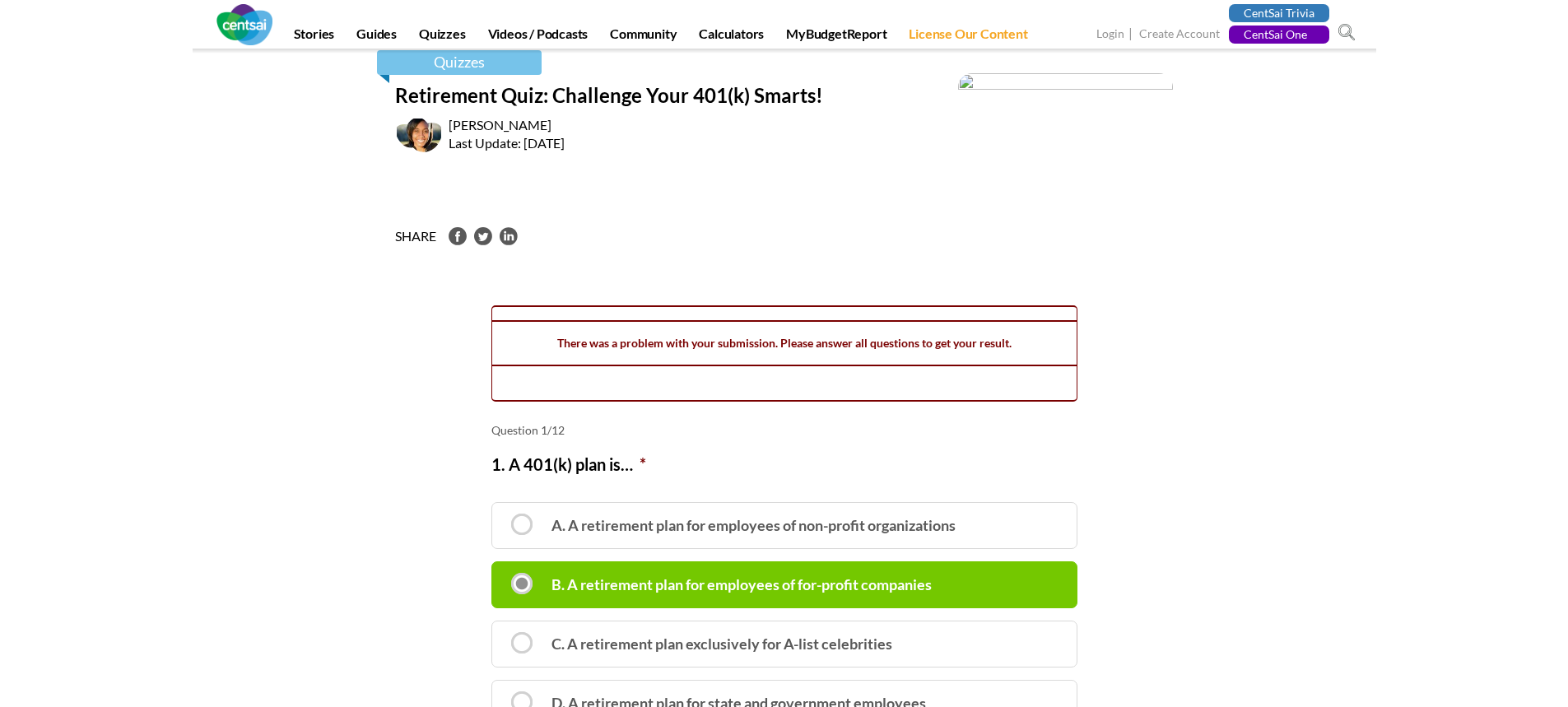
scroll to position [7977, 0]
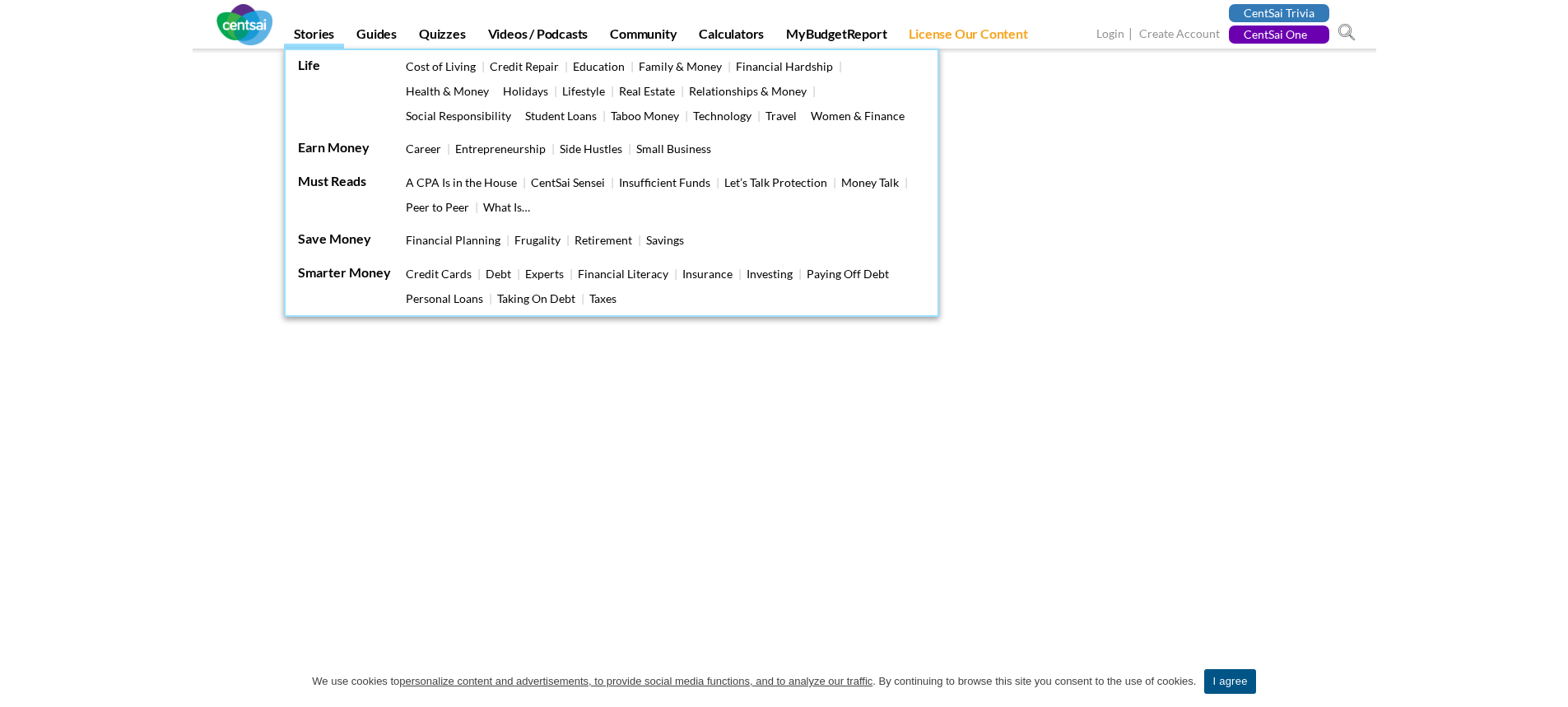
scroll to position [6192, 0]
